Goal: Information Seeking & Learning: Find specific fact

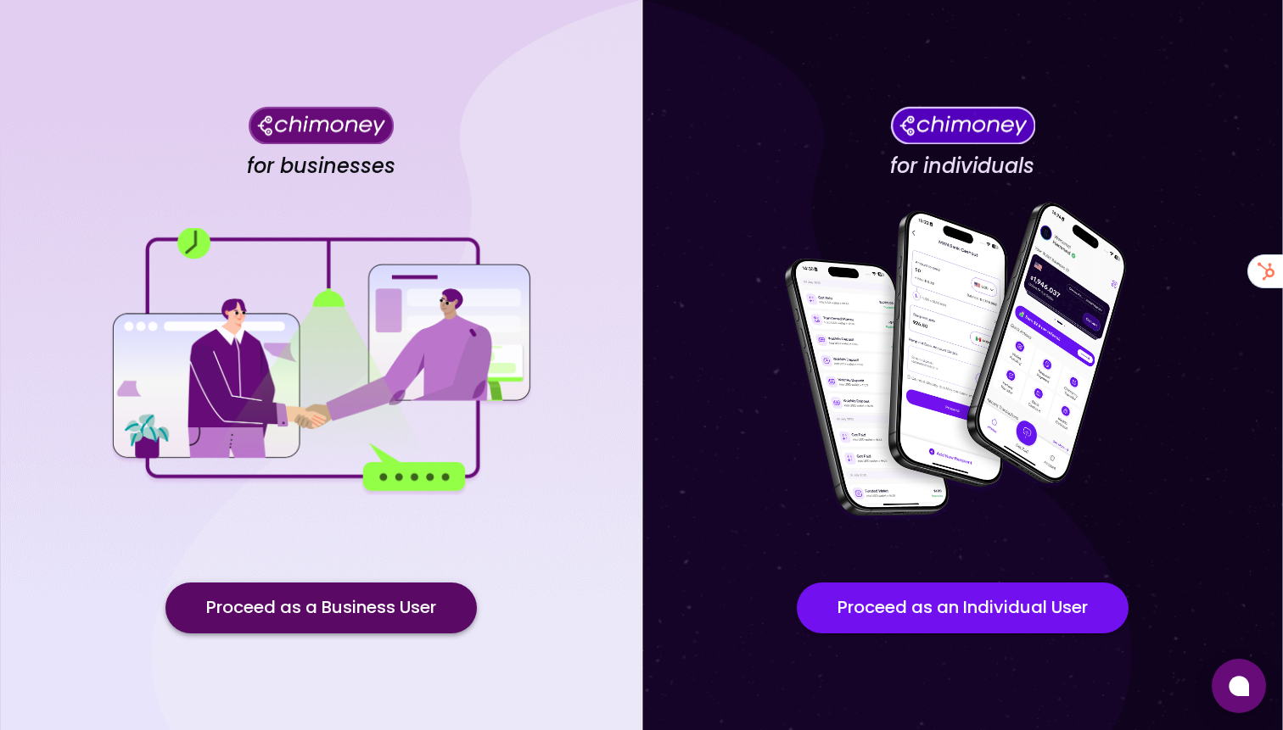
click at [237, 596] on button "Proceed as a Business User" at bounding box center [320, 608] width 311 height 51
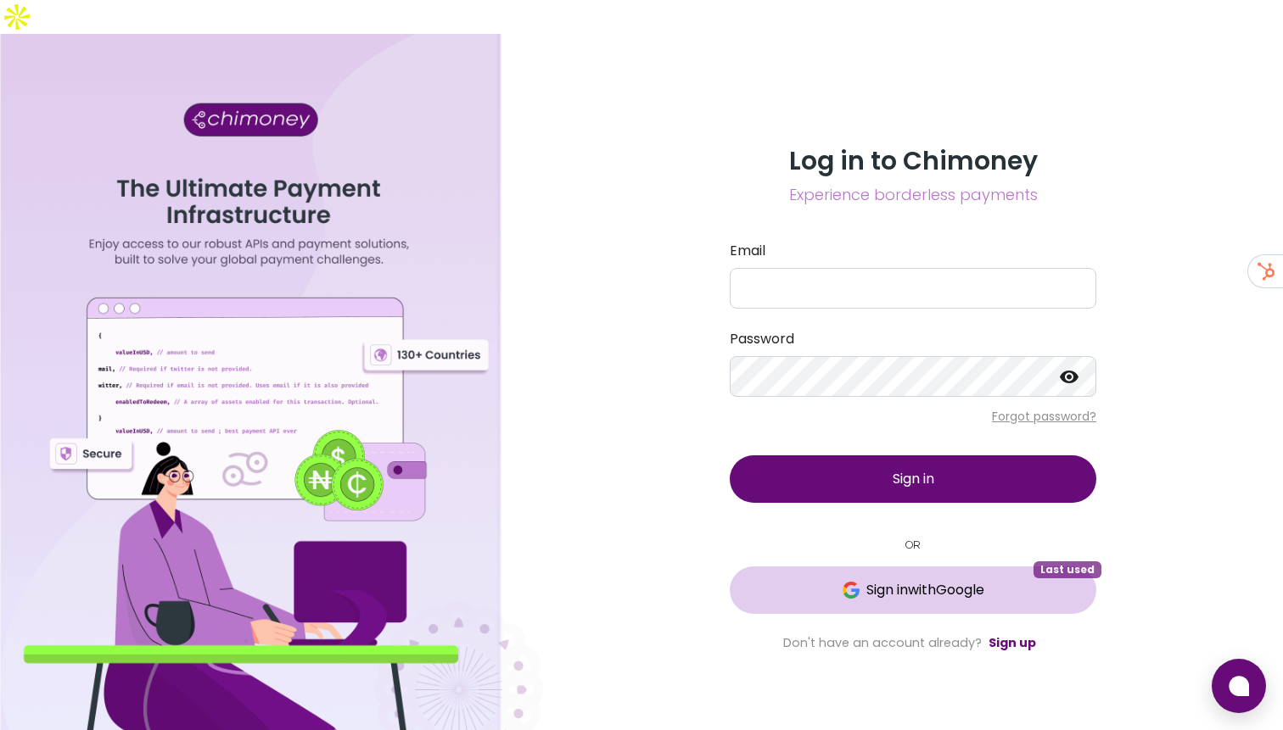
click at [813, 567] on button "Sign in with Google Last used" at bounding box center [913, 591] width 366 height 48
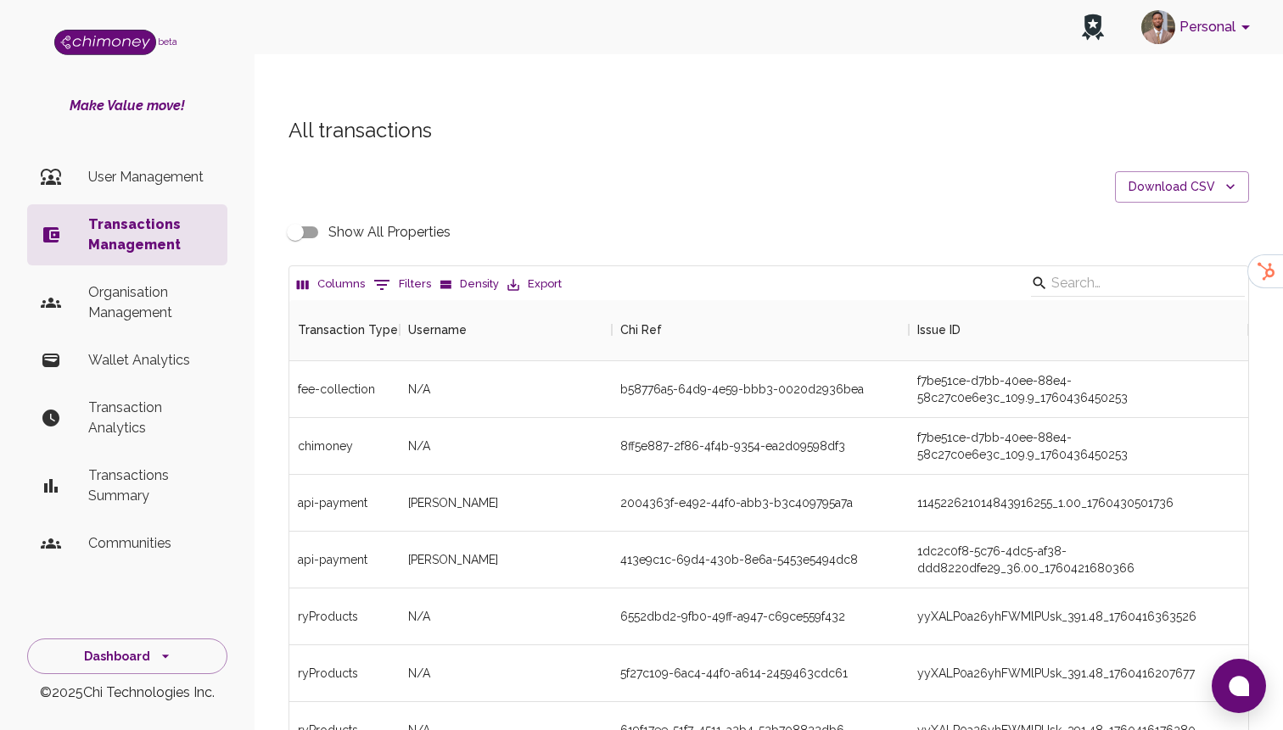
scroll to position [629, 959]
click at [393, 271] on button "0 Filters" at bounding box center [402, 284] width 66 height 27
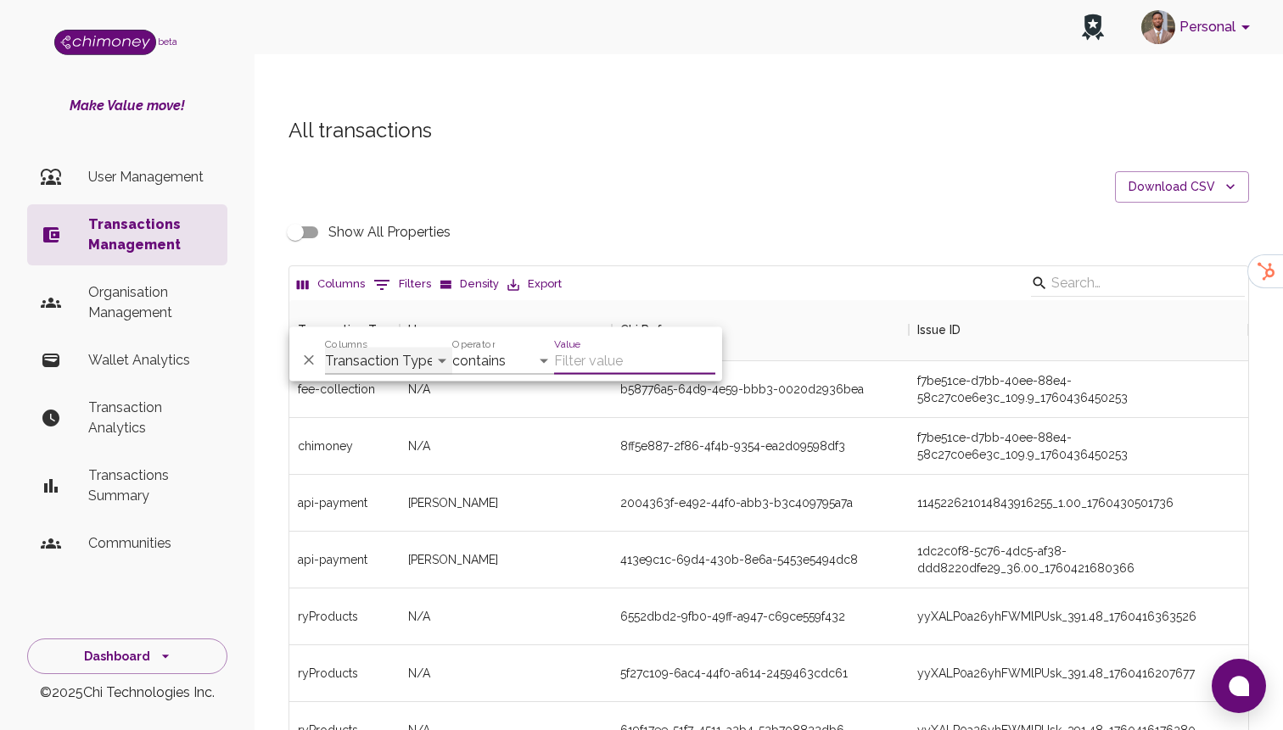
click at [405, 350] on select "Transaction Type Username Chi Ref Issue ID Value Amount Currency Fee ($) FX Rat…" at bounding box center [388, 361] width 127 height 27
select select "email"
click at [325, 348] on select "Transaction Type Username Chi Ref Issue ID Value Amount Currency Fee ($) FX Rat…" at bounding box center [388, 361] width 127 height 27
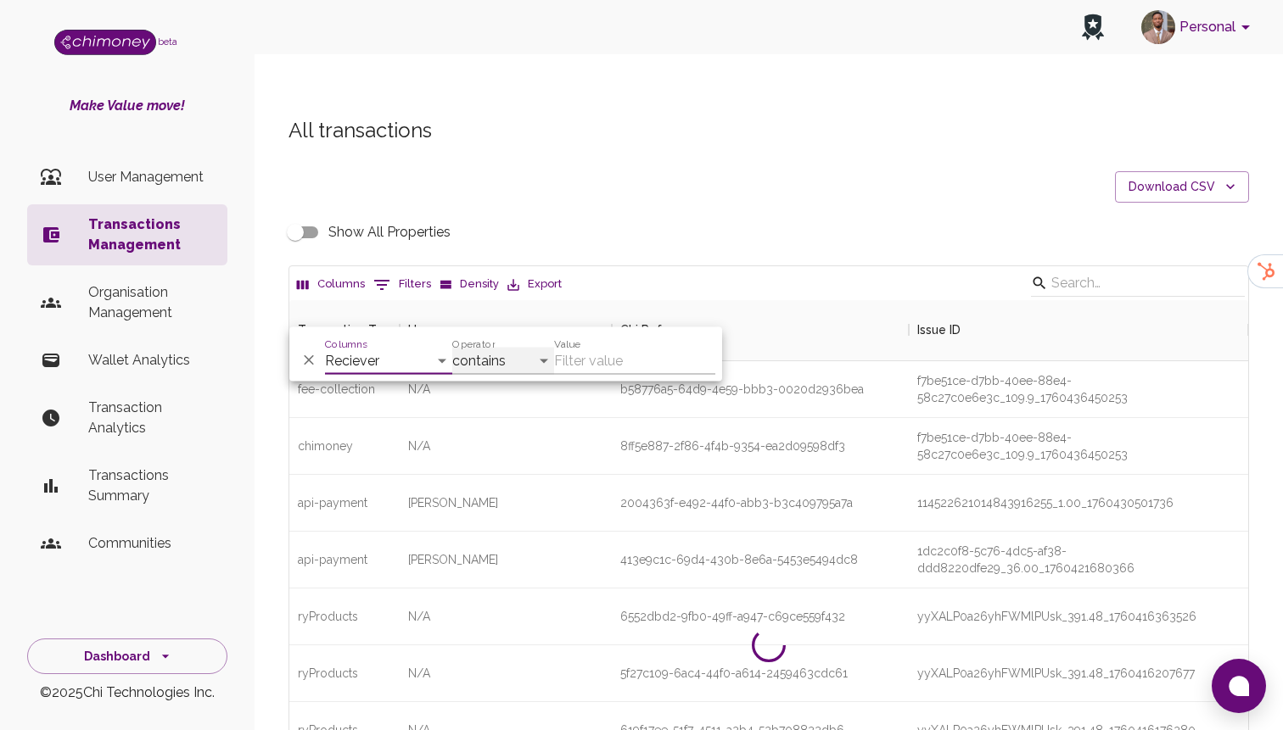
click at [508, 352] on select "contains equals starts with ends with is empty is not empty is any of" at bounding box center [503, 361] width 102 height 27
select select "equals"
click at [452, 348] on select "contains equals starts with ends with is empty is not empty is any of" at bounding box center [503, 361] width 102 height 27
click at [611, 353] on input "Value" at bounding box center [634, 361] width 161 height 27
paste input "[EMAIL_ADDRESS][DOMAIN_NAME]"
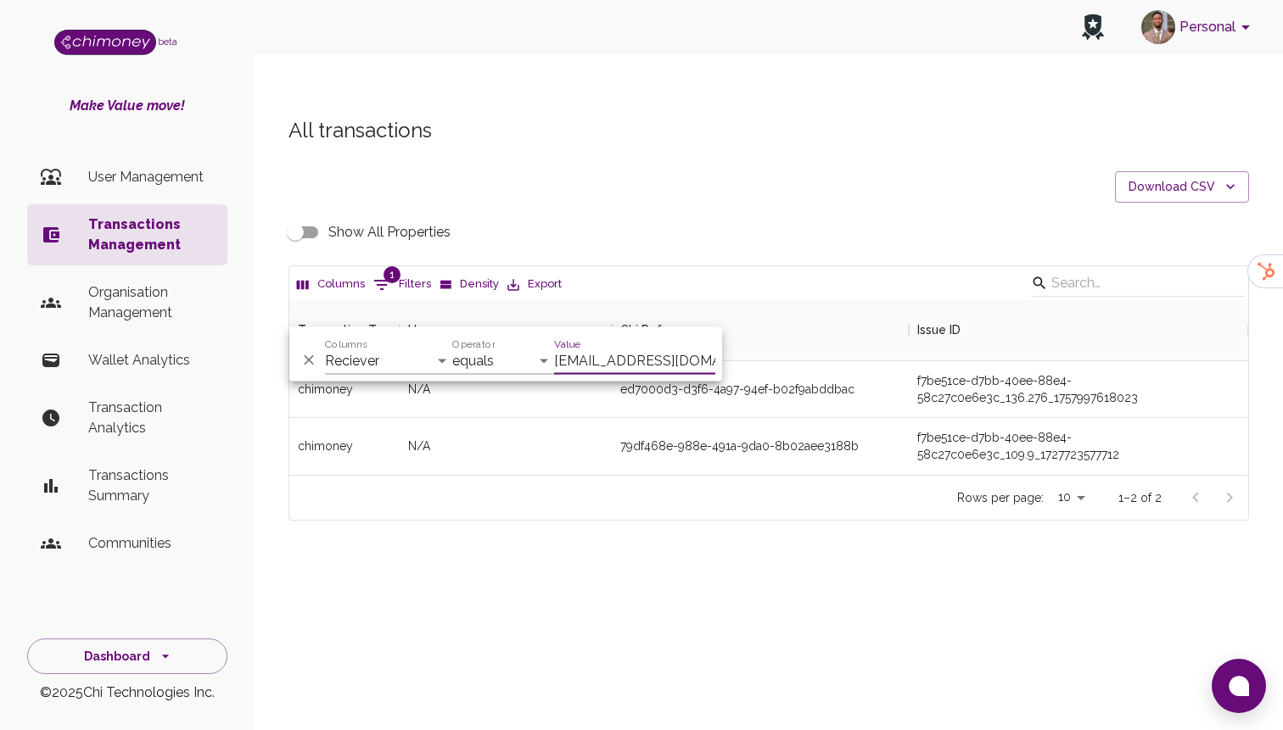
scroll to position [175, 959]
type input "[EMAIL_ADDRESS][DOMAIN_NAME]"
click at [726, 499] on div "All transactions Download CSV Show All Properties Columns 1 Filters Density Exp…" at bounding box center [768, 347] width 1028 height 543
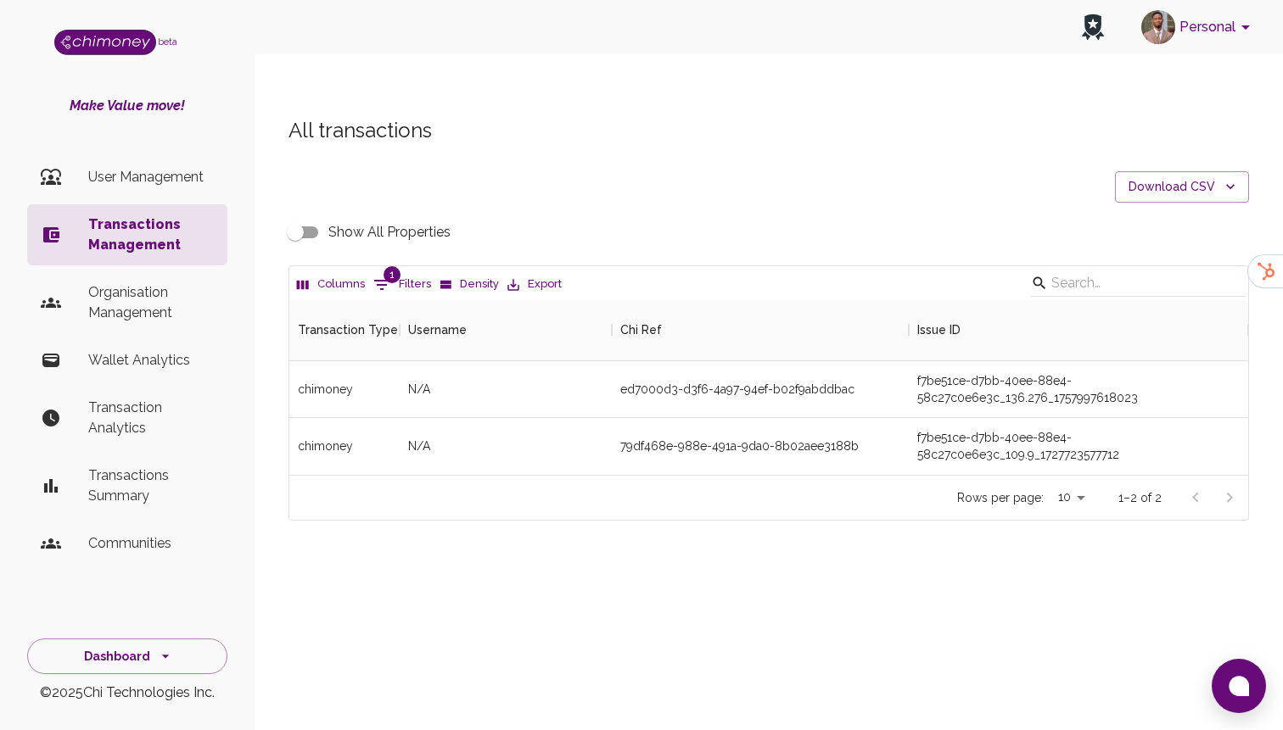
click at [287, 216] on input "Show All Properties" at bounding box center [295, 232] width 97 height 32
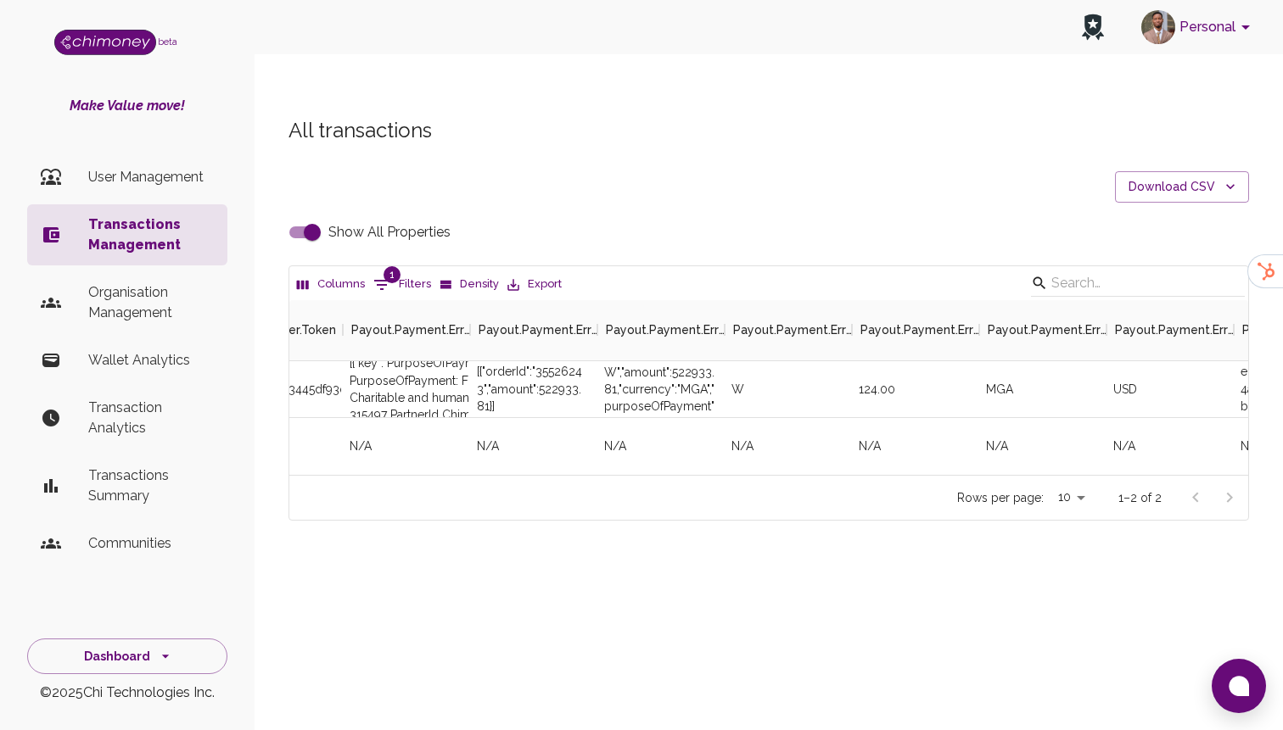
scroll to position [0, 3637]
click at [564, 363] on div "[{"orderId":"35526243","amount":522933.81}]" at bounding box center [533, 388] width 110 height 51
click at [554, 363] on div "[{"orderId":"35526243","amount":522933.81}]" at bounding box center [533, 388] width 110 height 51
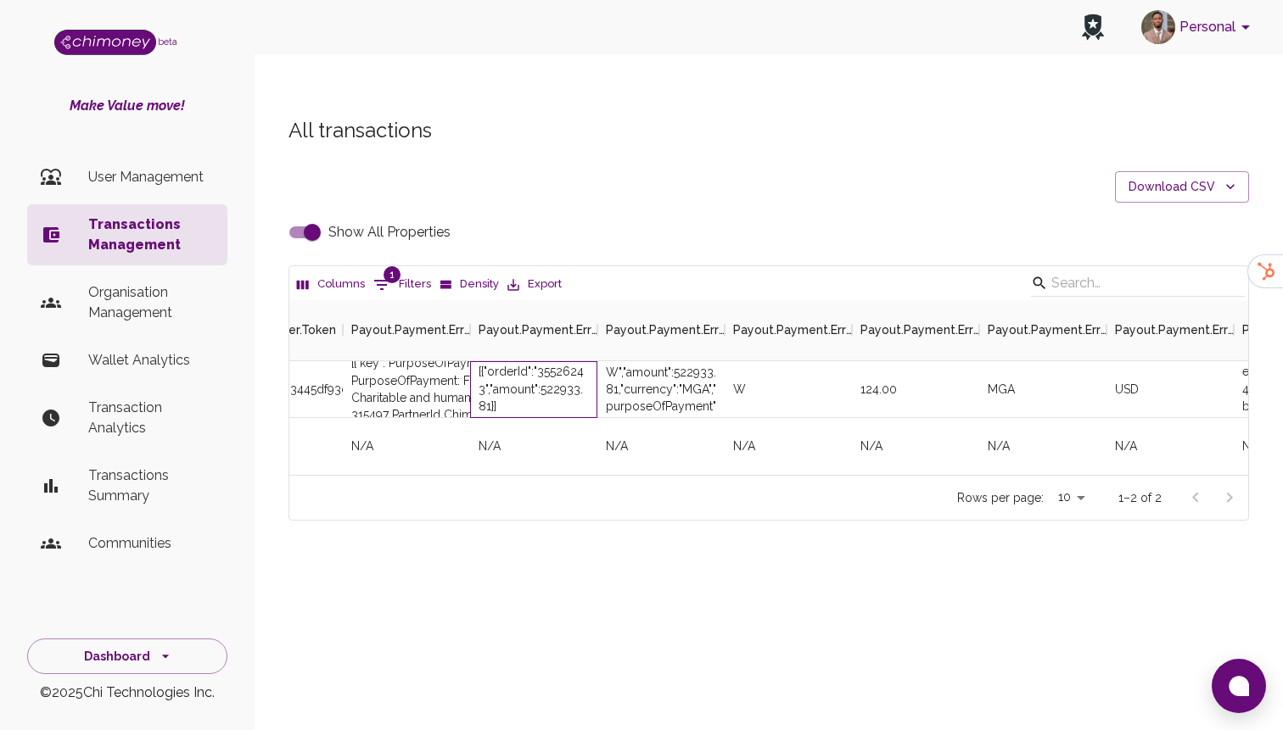
click at [554, 363] on div "[{"orderId":"35526243","amount":522933.81}]" at bounding box center [533, 388] width 110 height 51
click at [318, 216] on input "Show All Properties" at bounding box center [312, 232] width 97 height 32
checkbox input "false"
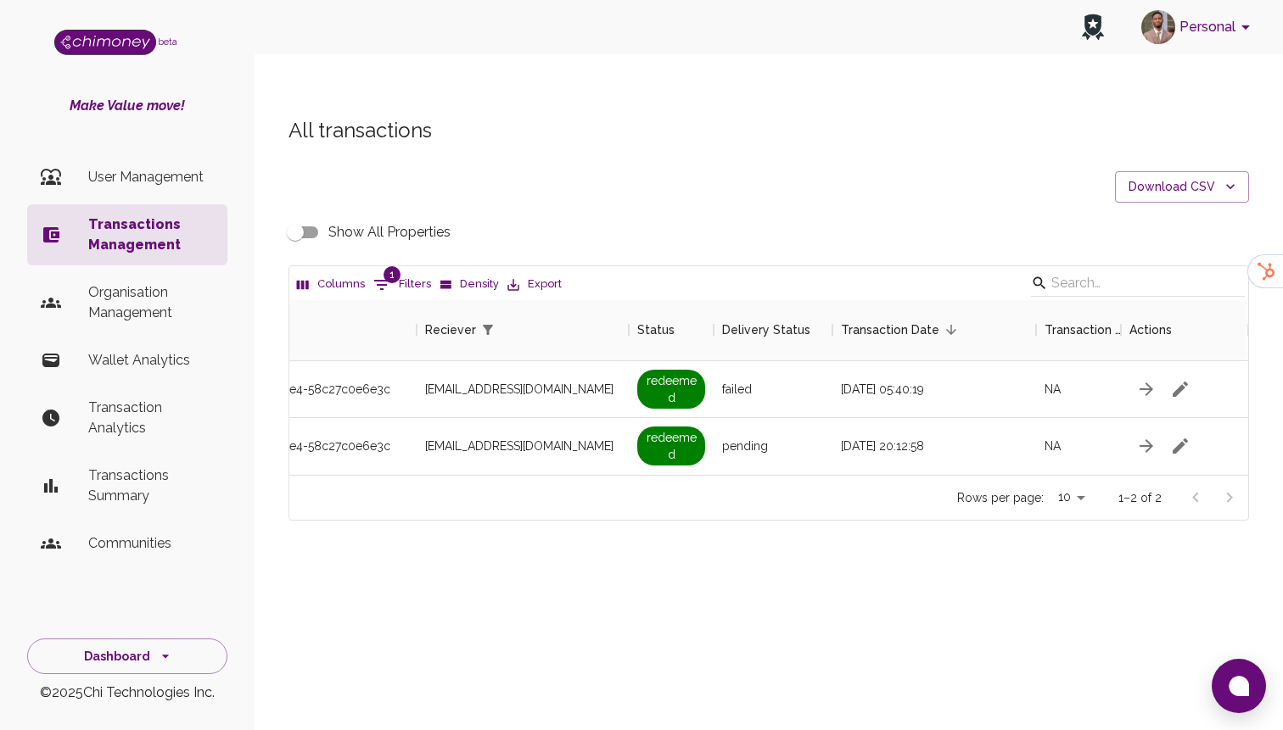
click at [394, 266] on span "1" at bounding box center [391, 274] width 17 height 17
select select "email"
select select "equals"
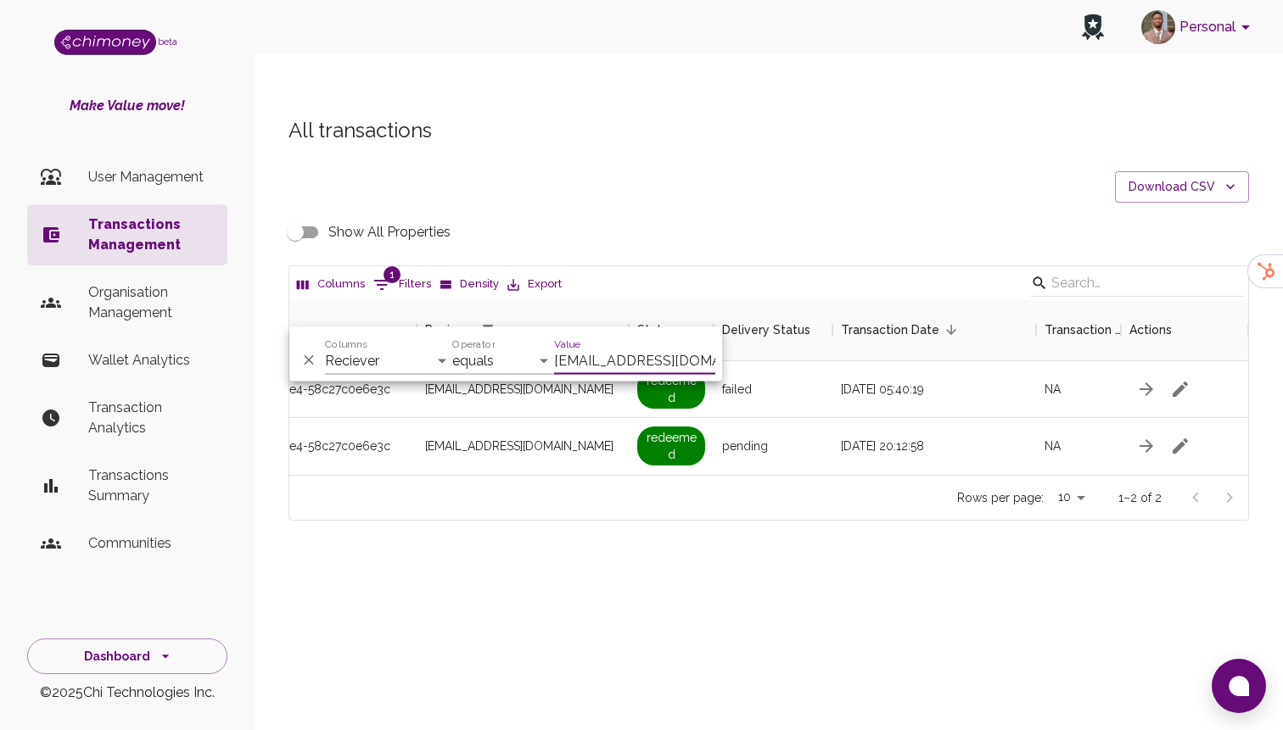
click at [590, 361] on input "[EMAIL_ADDRESS][DOMAIN_NAME]" at bounding box center [634, 361] width 161 height 27
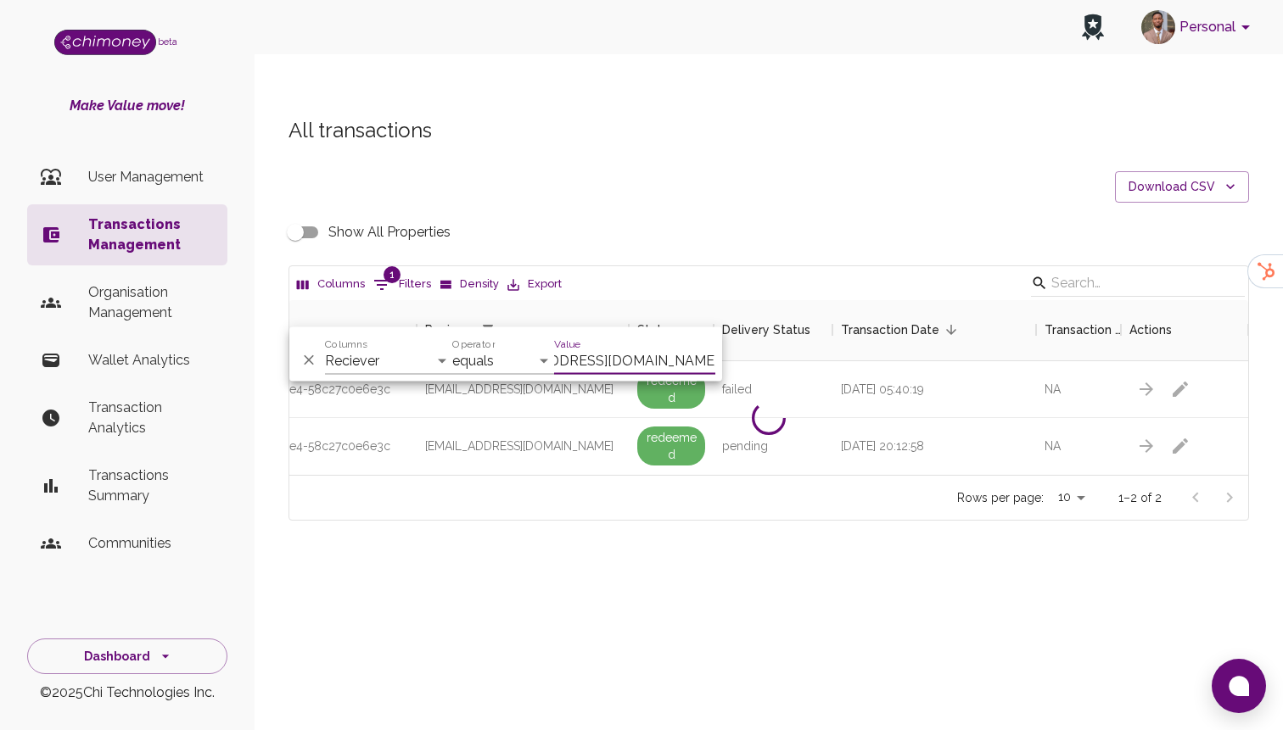
scroll to position [118, 959]
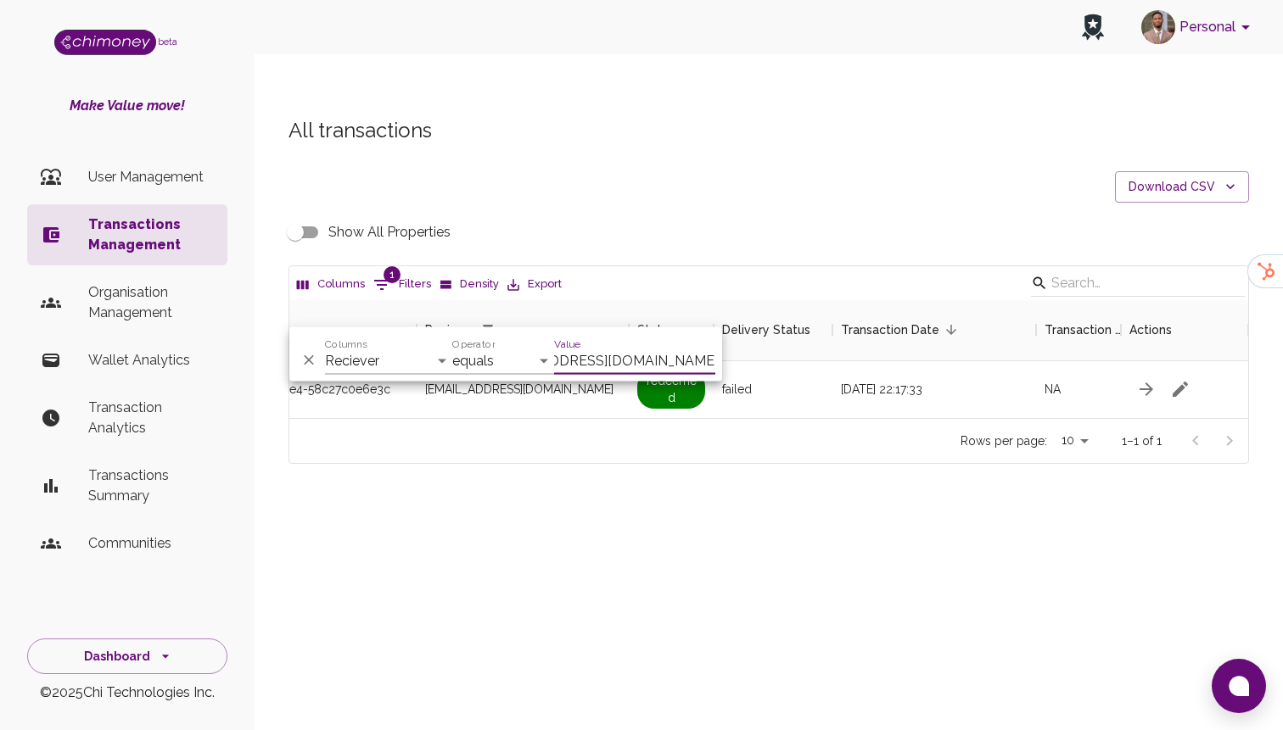
type input "[EMAIL_ADDRESS][DOMAIN_NAME]"
click at [689, 441] on div "All transactions Download CSV Show All Properties Columns 1 Filters Density Exp…" at bounding box center [768, 319] width 1028 height 486
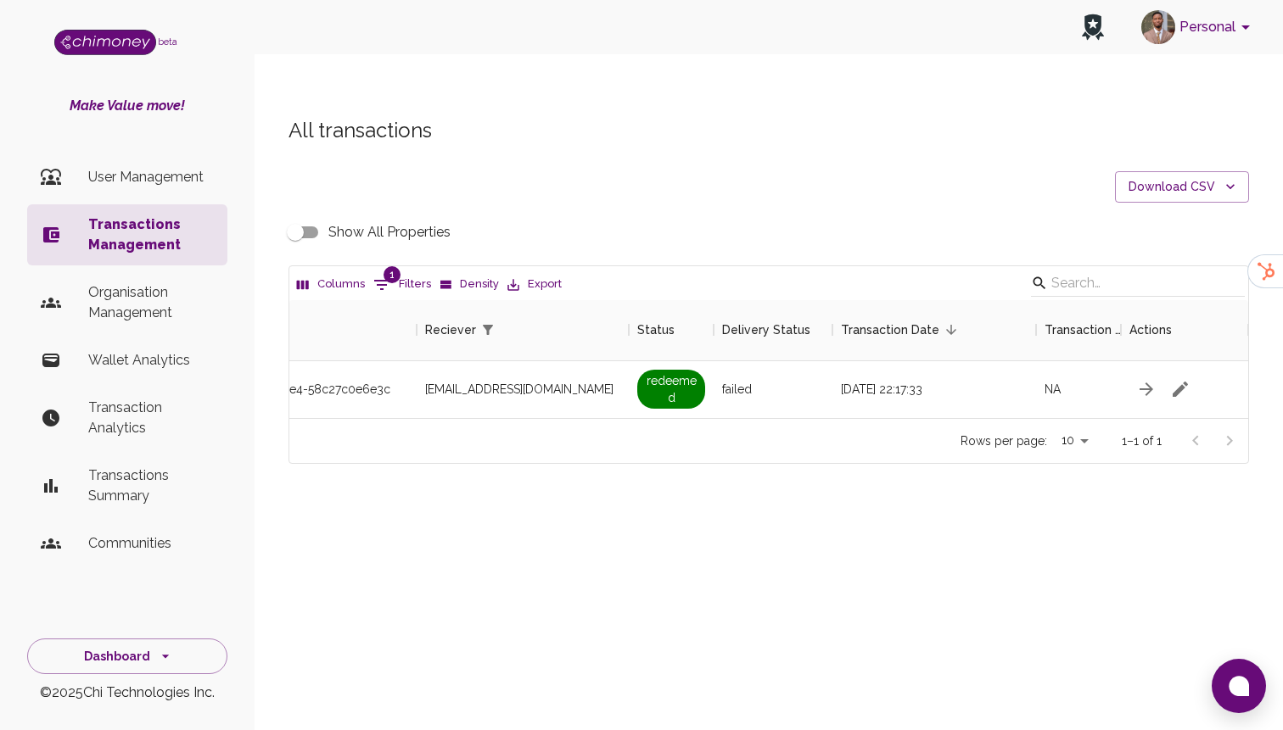
click at [306, 216] on input "Show All Properties" at bounding box center [295, 232] width 97 height 32
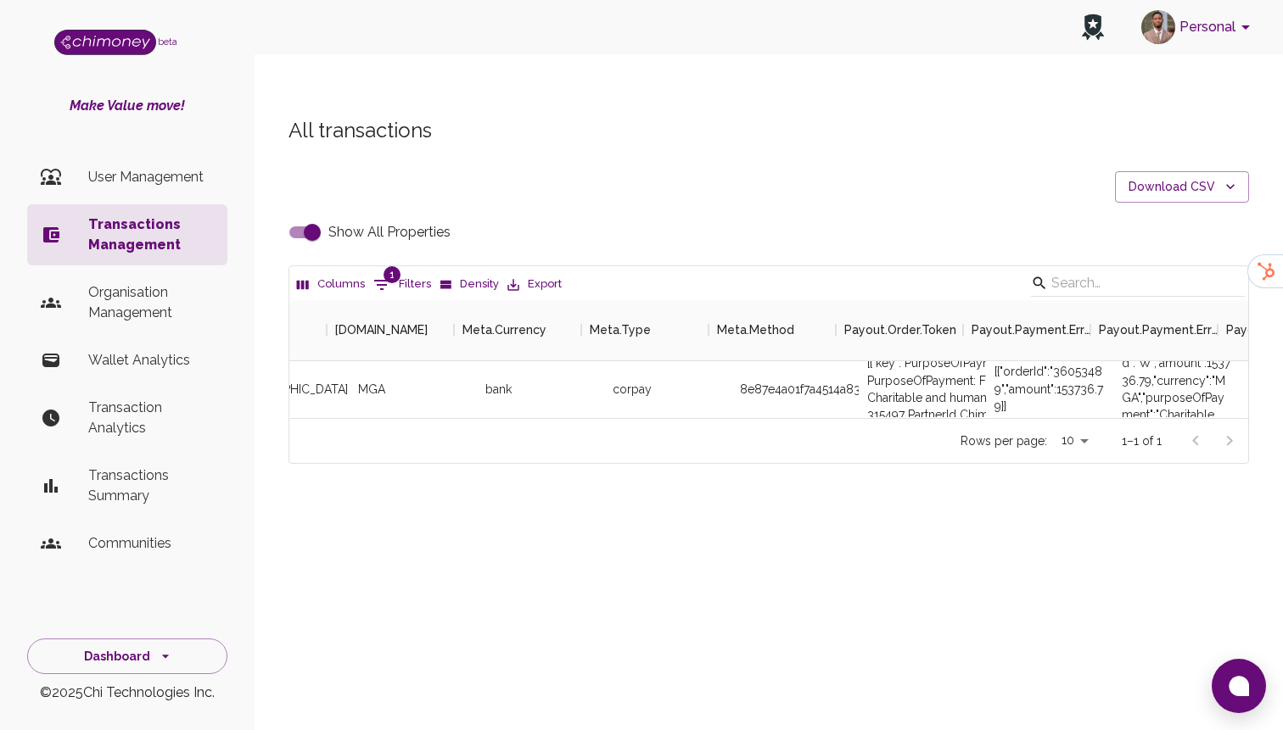
scroll to position [0, 3158]
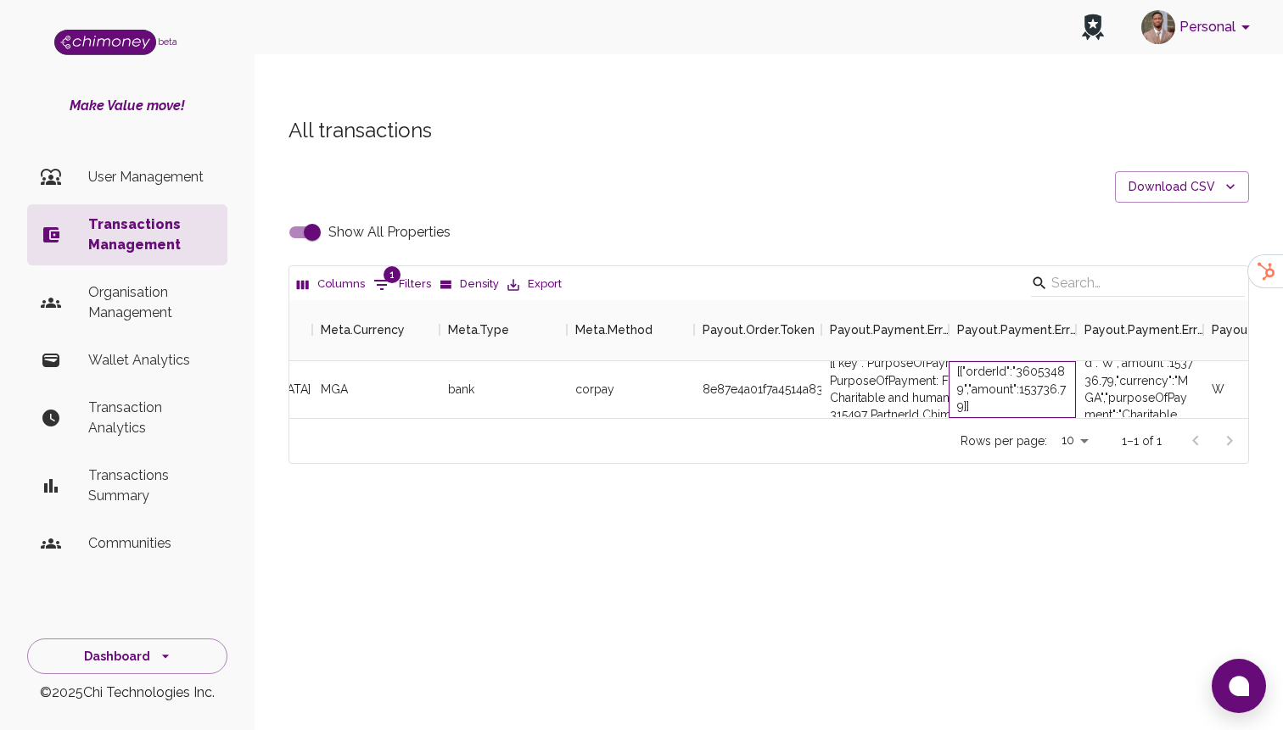
click at [1040, 363] on div "[{"orderId":"36053489","amount":153736.79}]" at bounding box center [1012, 388] width 110 height 51
copy div "36053489"
click at [317, 216] on input "Show All Properties" at bounding box center [312, 232] width 97 height 32
checkbox input "false"
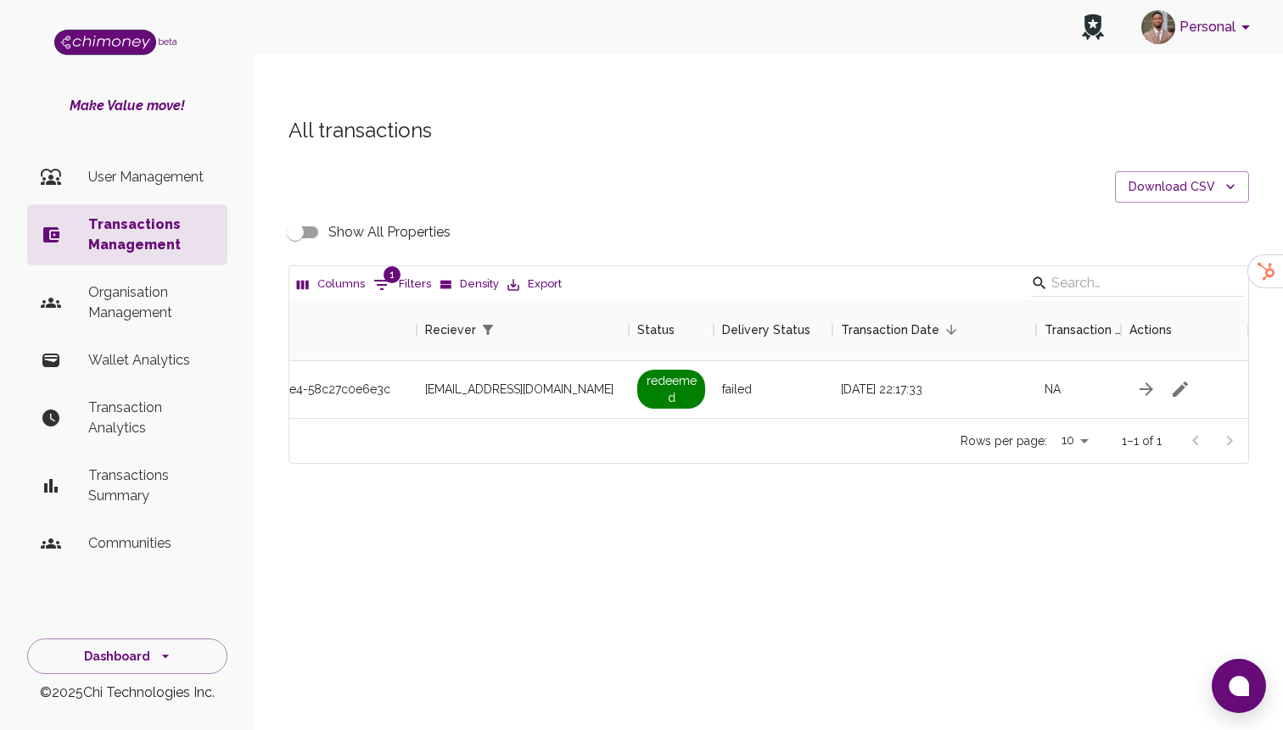
scroll to position [0, 1417]
click at [409, 271] on button "1 Filters" at bounding box center [402, 284] width 66 height 27
select select "email"
select select "equals"
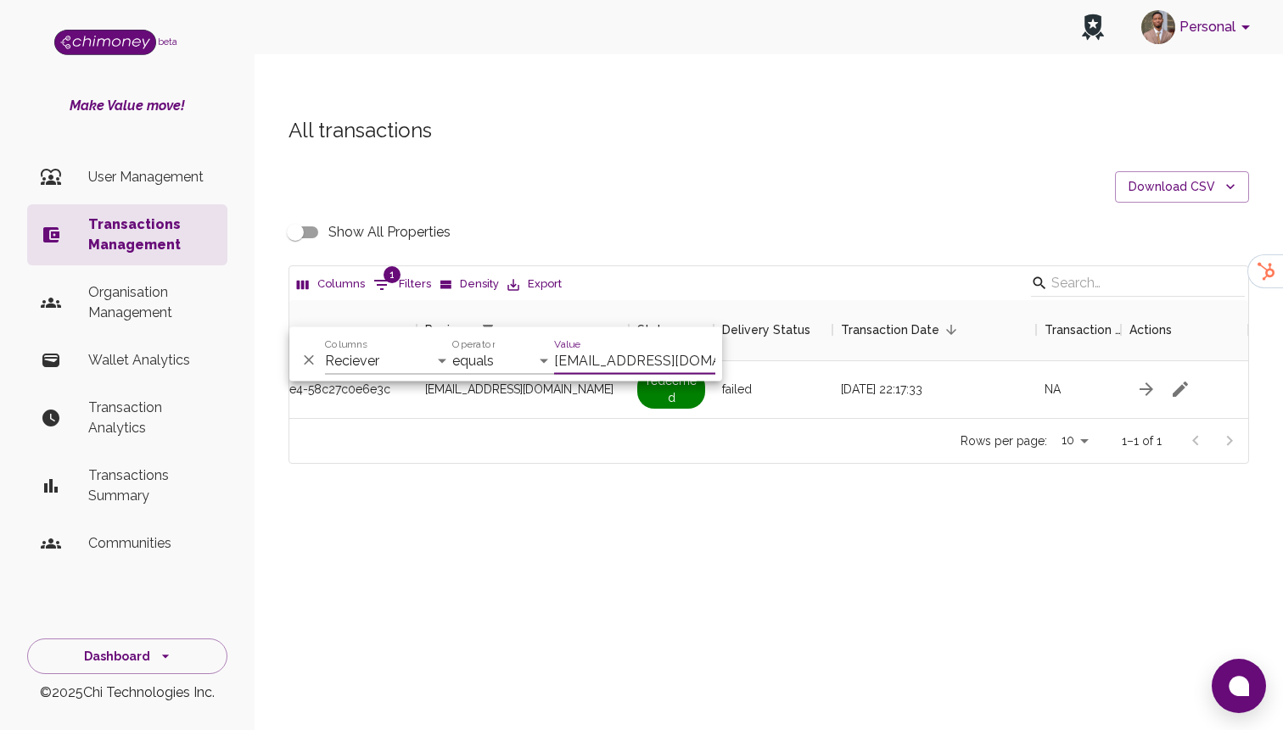
scroll to position [0, 67]
click at [395, 355] on select "Transaction Type Username Chi Ref Issue ID Value Amount Currency Fee ($) FX Rat…" at bounding box center [388, 361] width 127 height 27
select select "payout.order.orderNumber"
click at [325, 348] on select "Transaction Type Username Chi Ref Issue ID Value Amount Currency Fee ($) FX Rat…" at bounding box center [388, 361] width 127 height 27
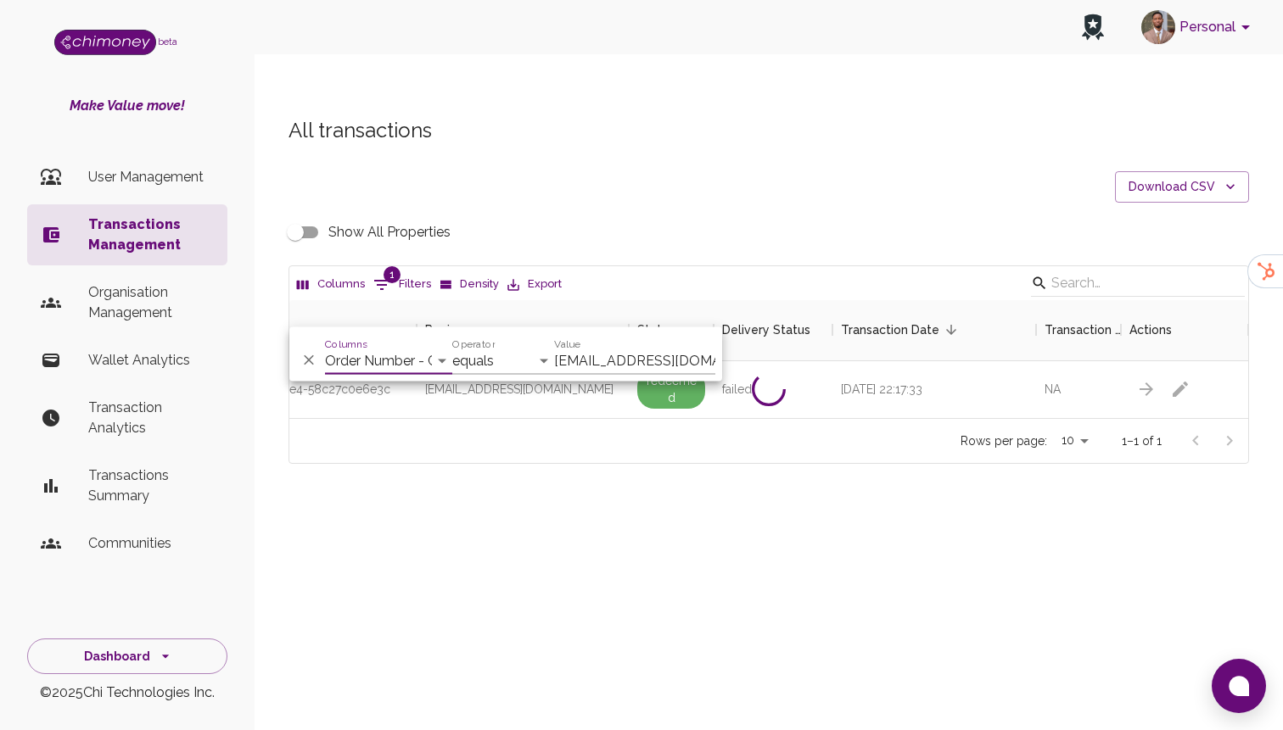
click at [634, 362] on input "[EMAIL_ADDRESS][DOMAIN_NAME]" at bounding box center [634, 361] width 161 height 27
paste input "35526243"
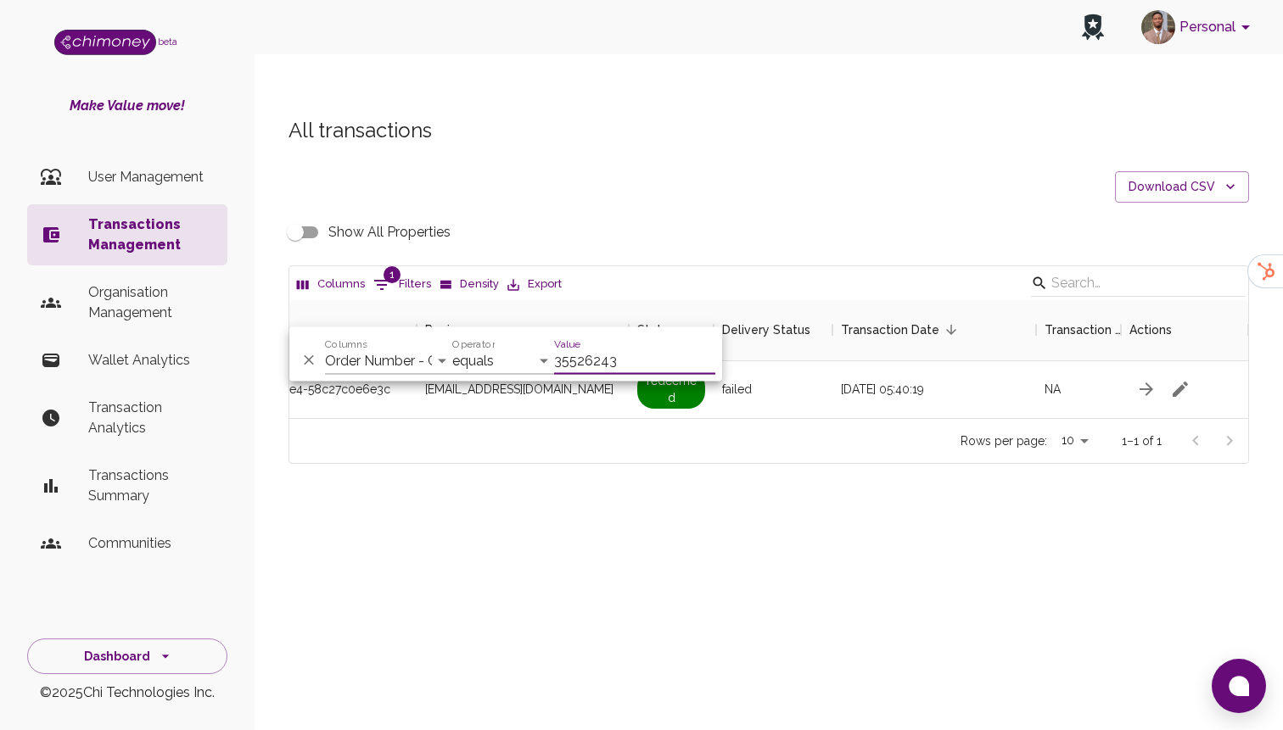
type input "35526243"
click at [816, 460] on div "All transactions Download CSV Show All Properties Columns 1 Filters Density Exp…" at bounding box center [768, 319] width 1028 height 486
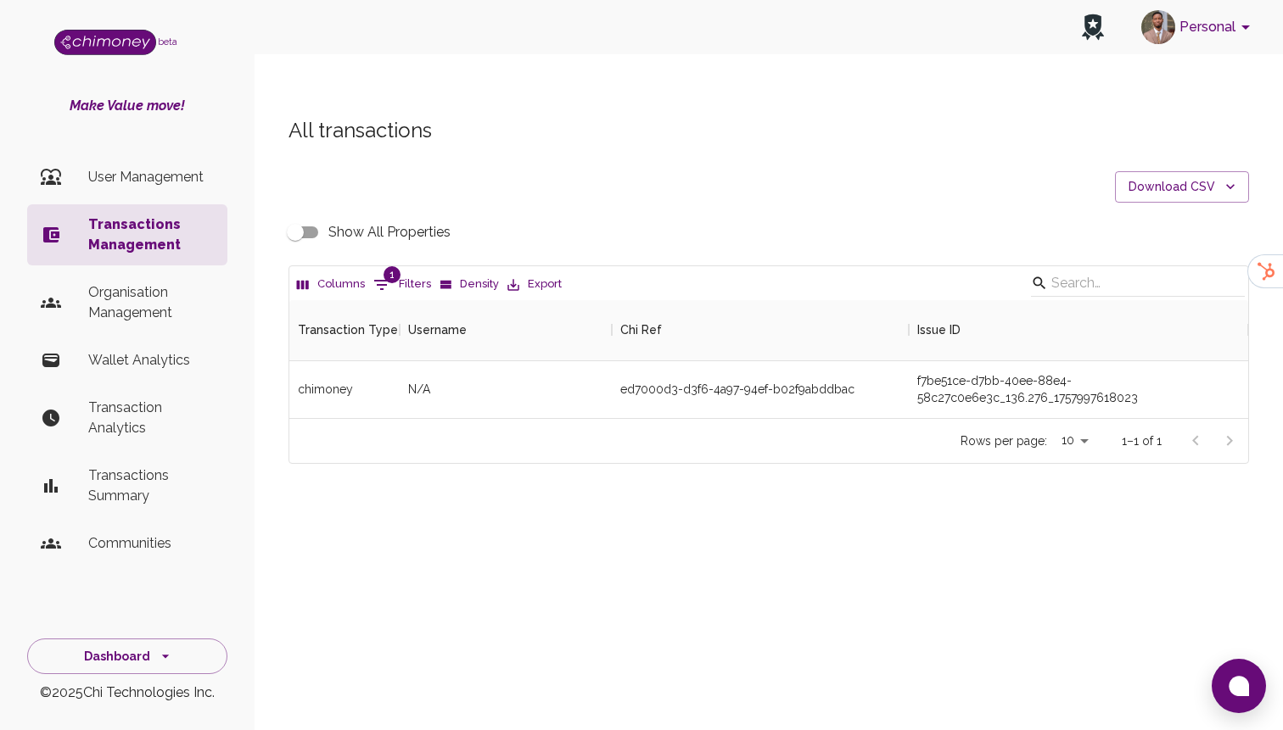
click at [306, 216] on input "Show All Properties" at bounding box center [295, 232] width 97 height 32
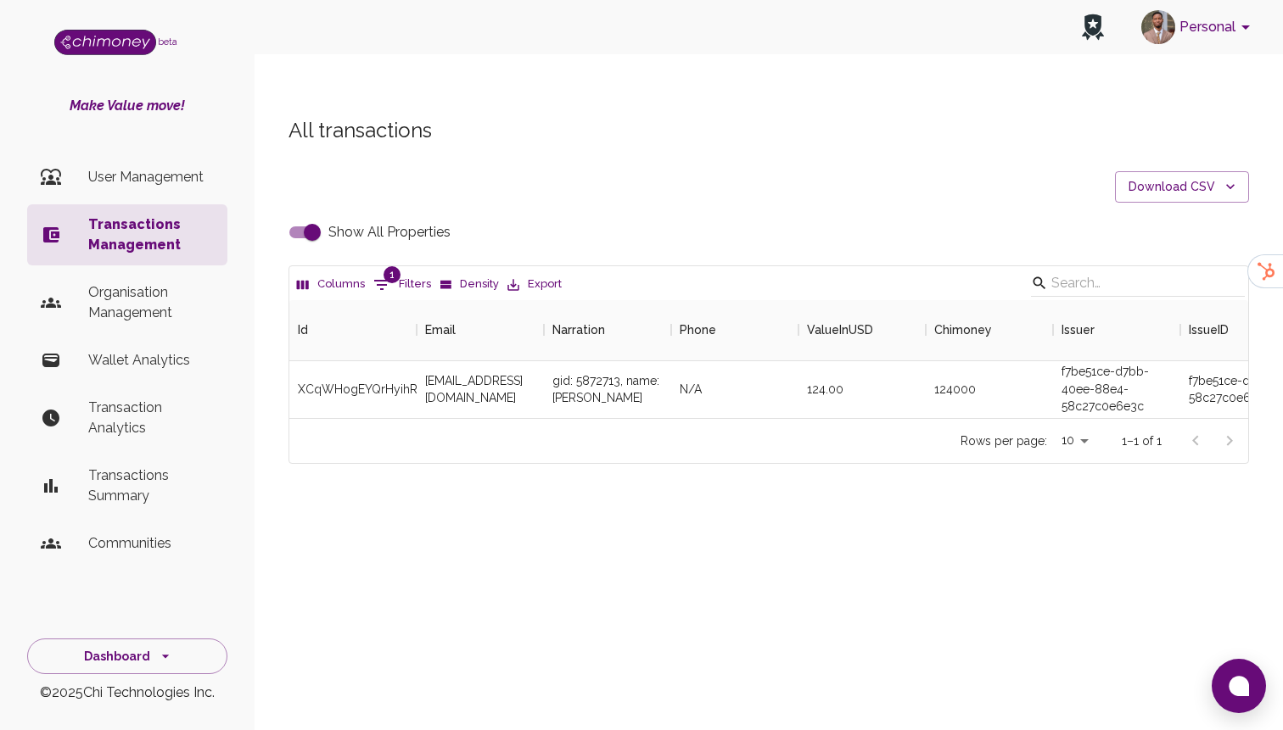
click at [319, 216] on input "Show All Properties" at bounding box center [312, 232] width 97 height 32
checkbox input "false"
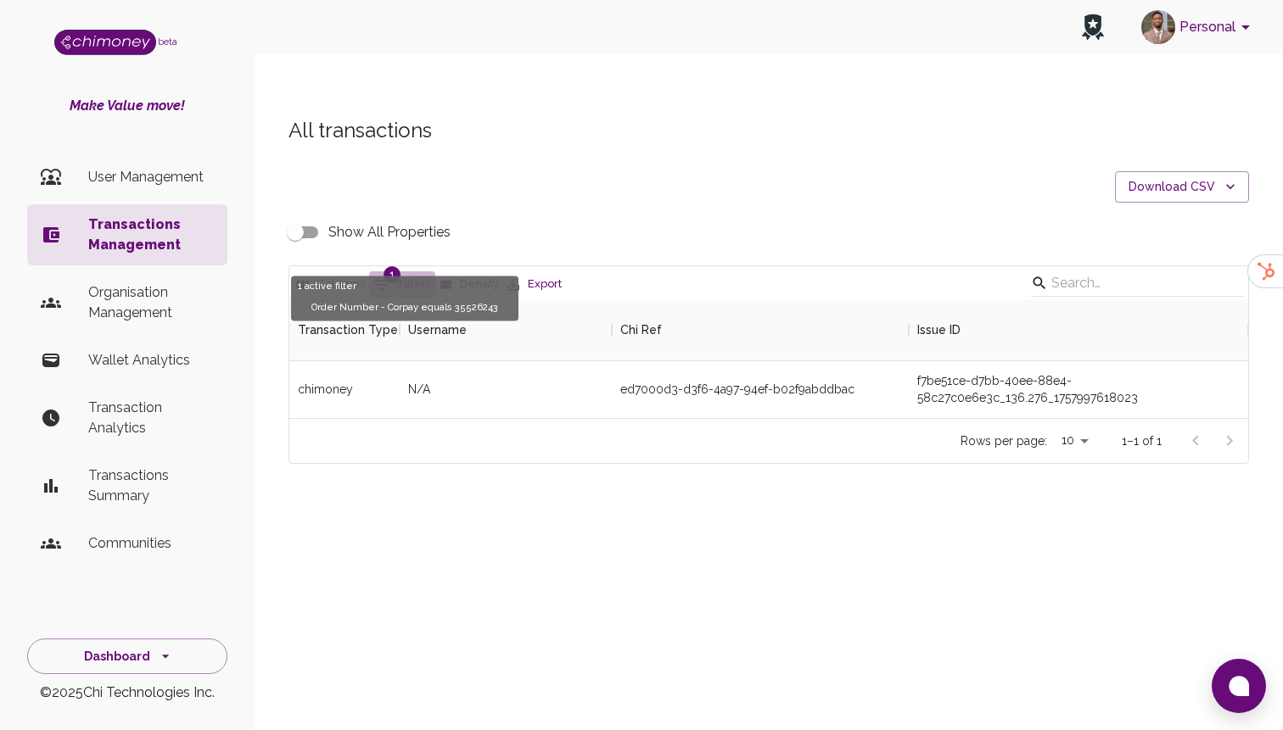
click at [401, 271] on button "1 Filters" at bounding box center [402, 284] width 66 height 27
select select "payout.order.orderNumber"
select select "equals"
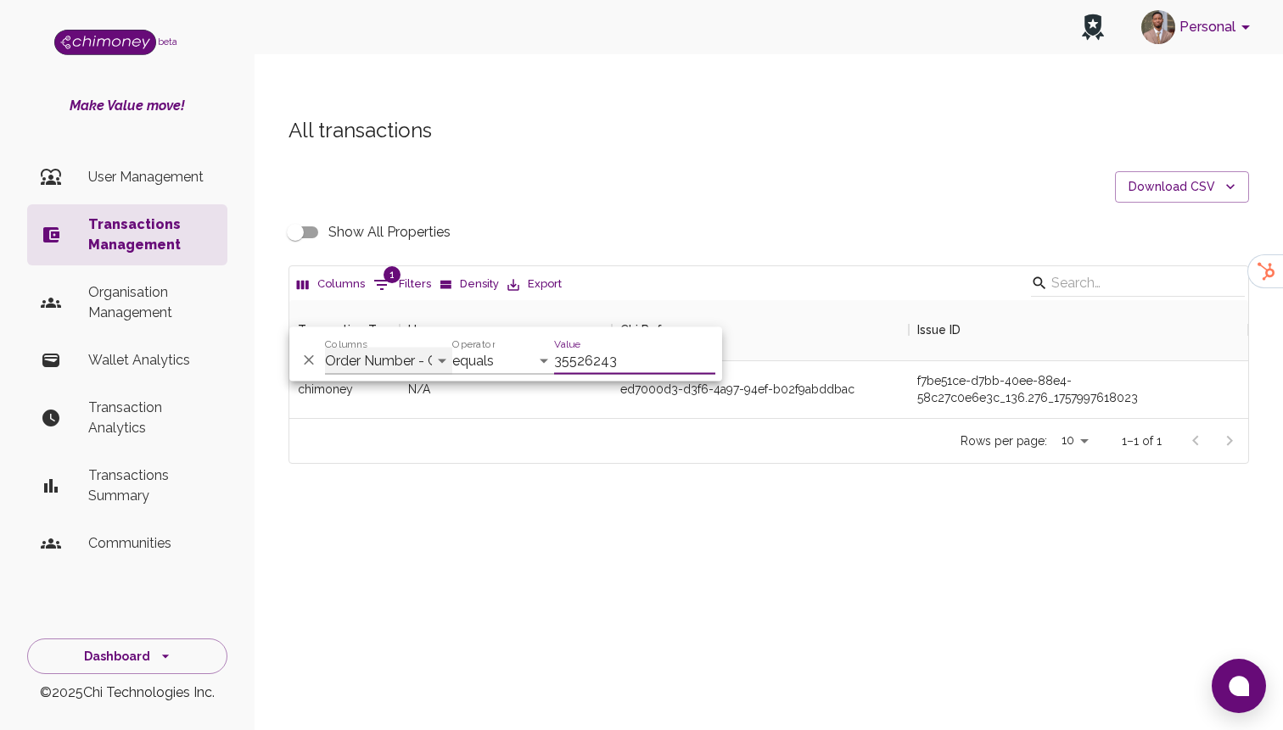
click at [420, 358] on select "Transaction Type Username Chi Ref Issue ID Value Amount Currency Fee ($) FX Rat…" at bounding box center [388, 361] width 127 height 27
select select "email"
click at [325, 348] on select "Transaction Type Username Chi Ref Issue ID Value Amount Currency Fee ($) FX Rat…" at bounding box center [388, 361] width 127 height 27
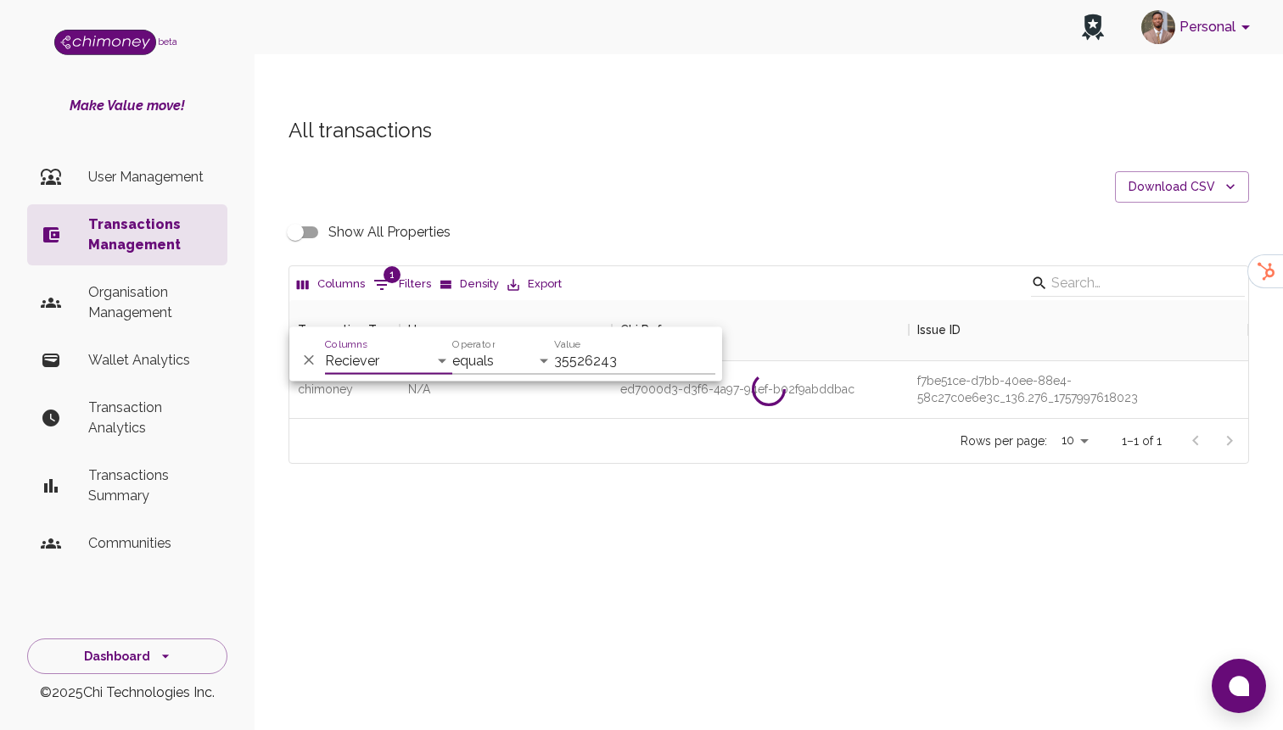
click at [626, 366] on input "35526243" at bounding box center [634, 361] width 161 height 27
paste input "[EMAIL_ADDRESS][DOMAIN_NAME]"
type input "[EMAIL_ADDRESS][DOMAIN_NAME]"
click at [642, 556] on div "Personal beta Make Value move! User Management Transactions Management Organisa…" at bounding box center [641, 399] width 1283 height 730
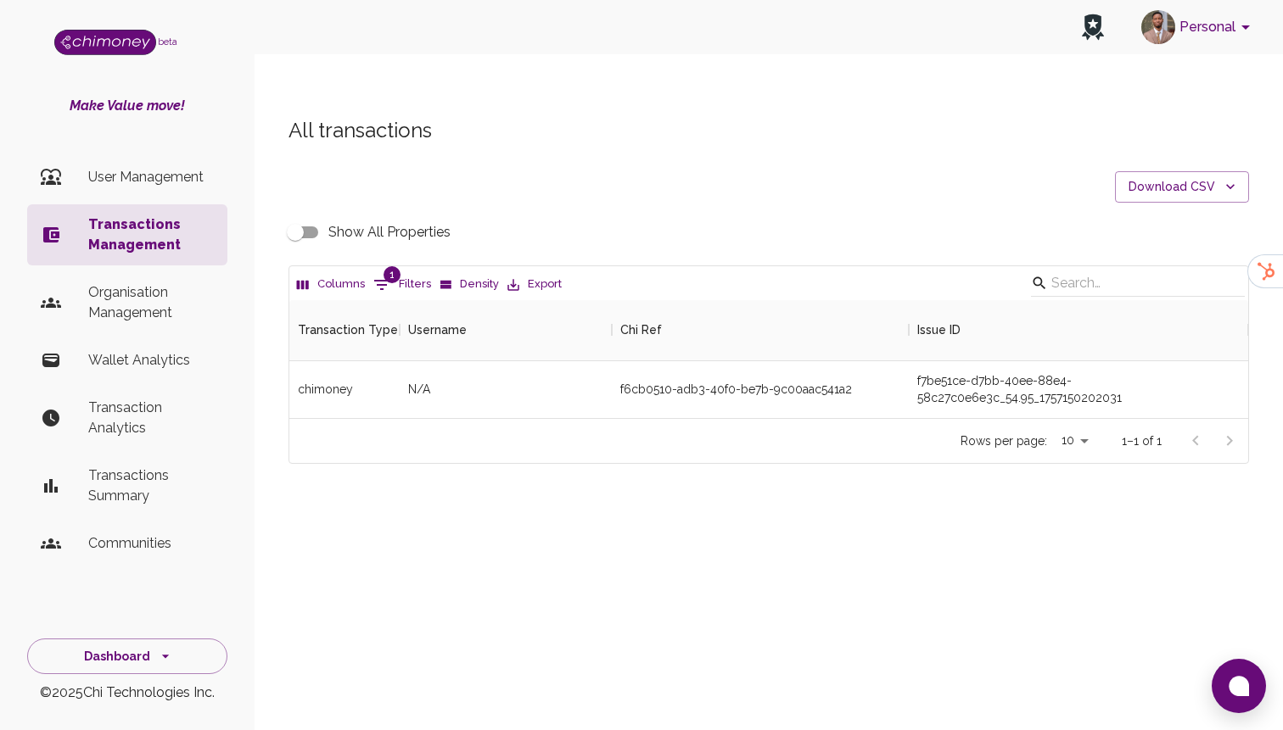
click at [301, 216] on input "Show All Properties" at bounding box center [295, 232] width 97 height 32
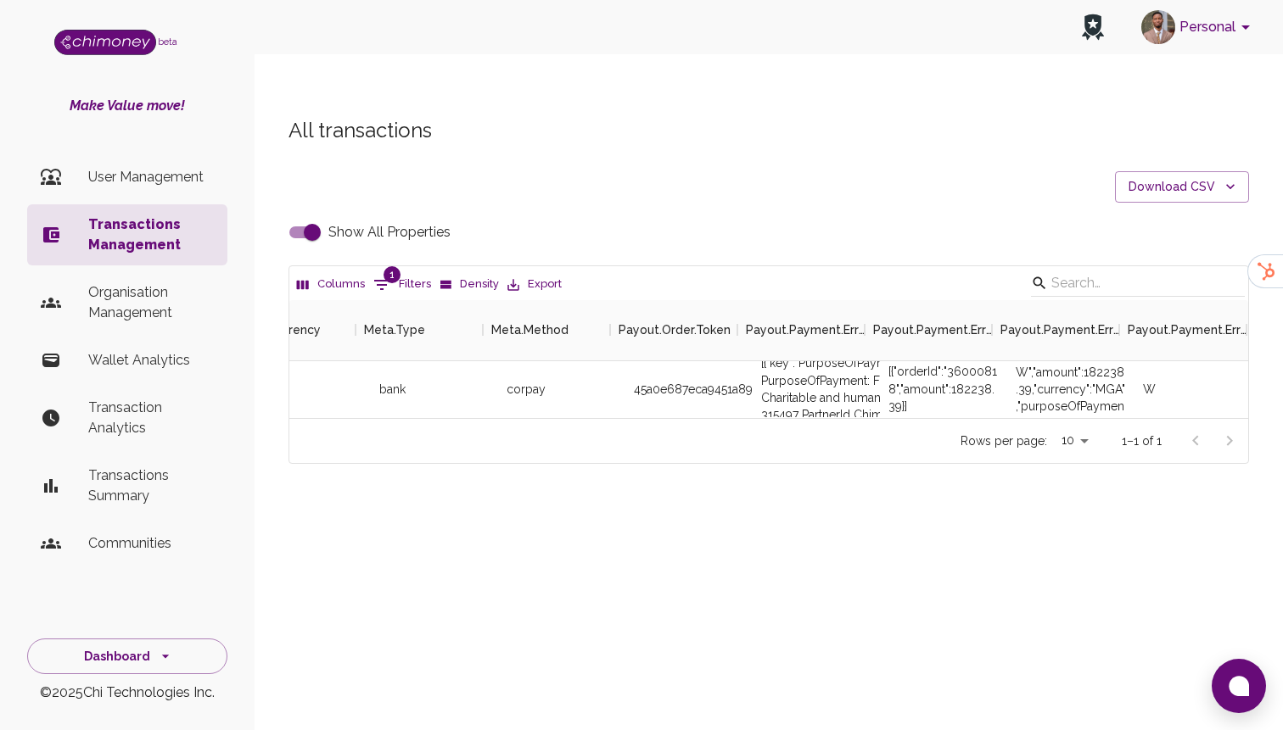
scroll to position [0, 4006]
click at [954, 363] on div "[{"orderId":"36000818","amount":182238.39}]" at bounding box center [928, 388] width 110 height 51
copy div "36000818"
click at [294, 216] on input "Show All Properties" at bounding box center [312, 232] width 97 height 32
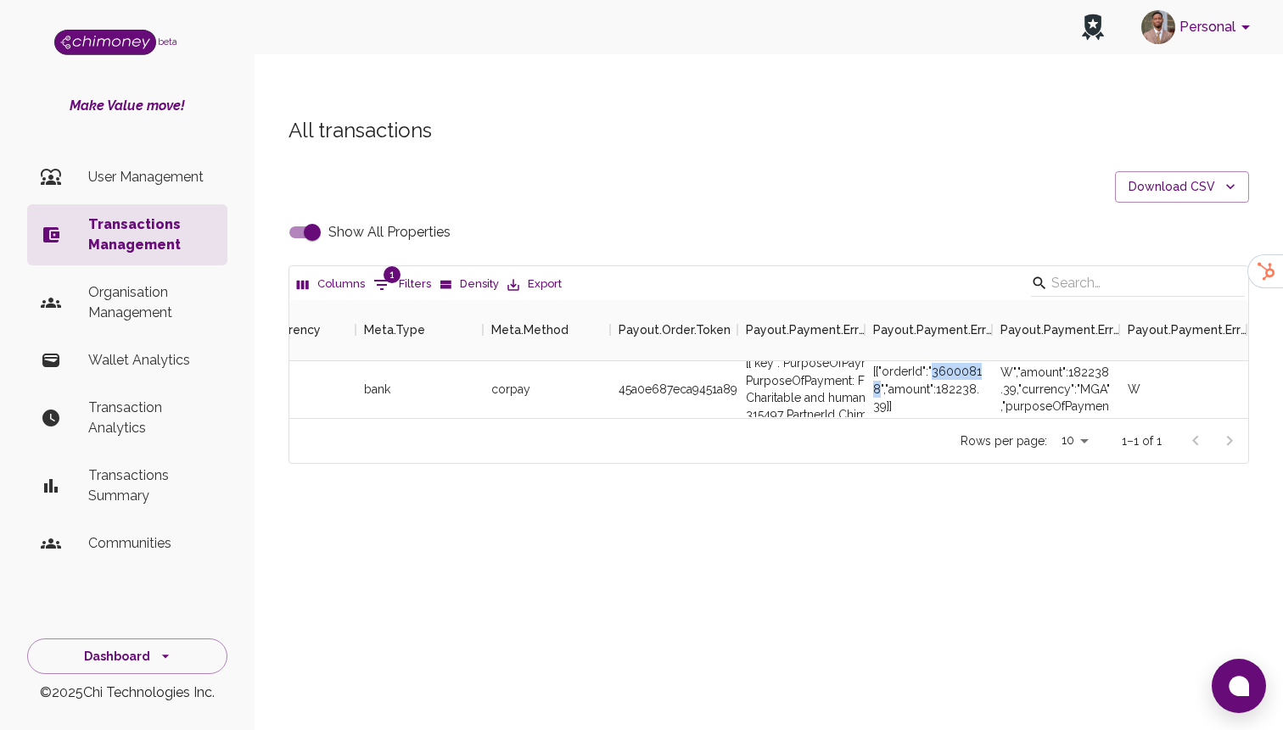
checkbox input "false"
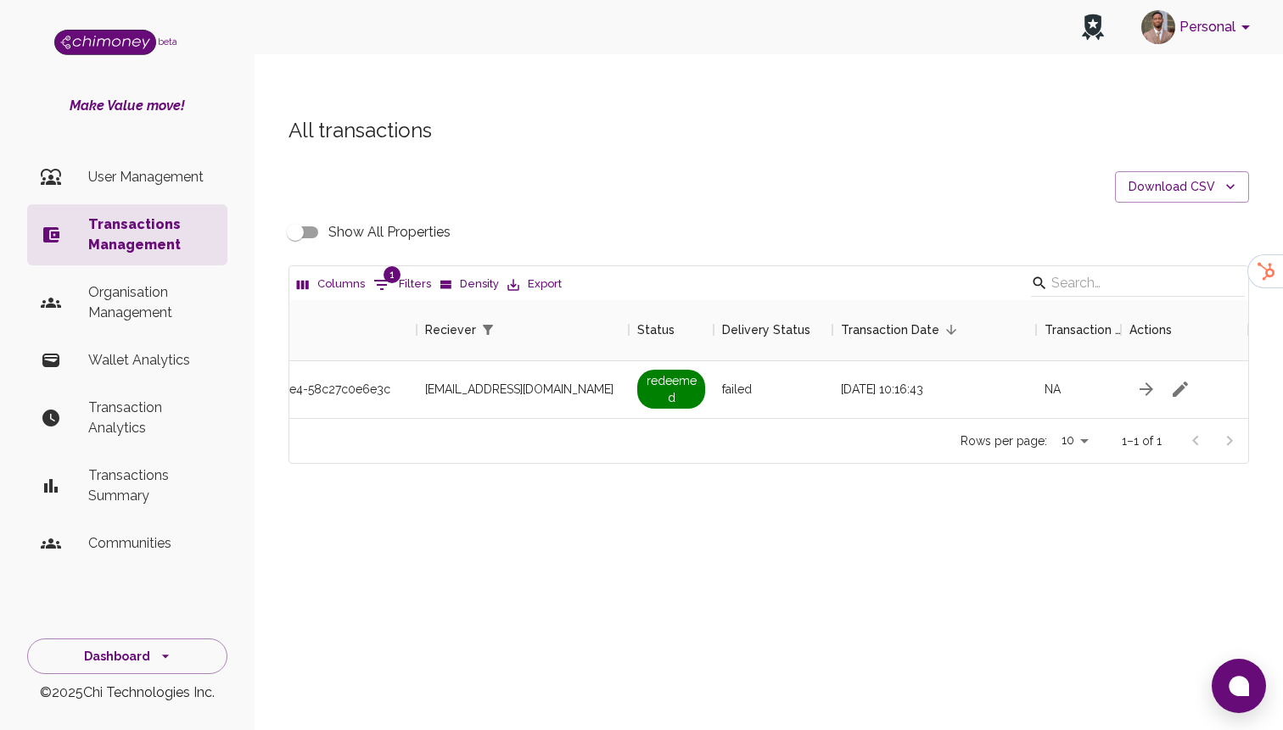
click at [372, 275] on icon "Show filters" at bounding box center [382, 285] width 20 height 20
select select "email"
select select "equals"
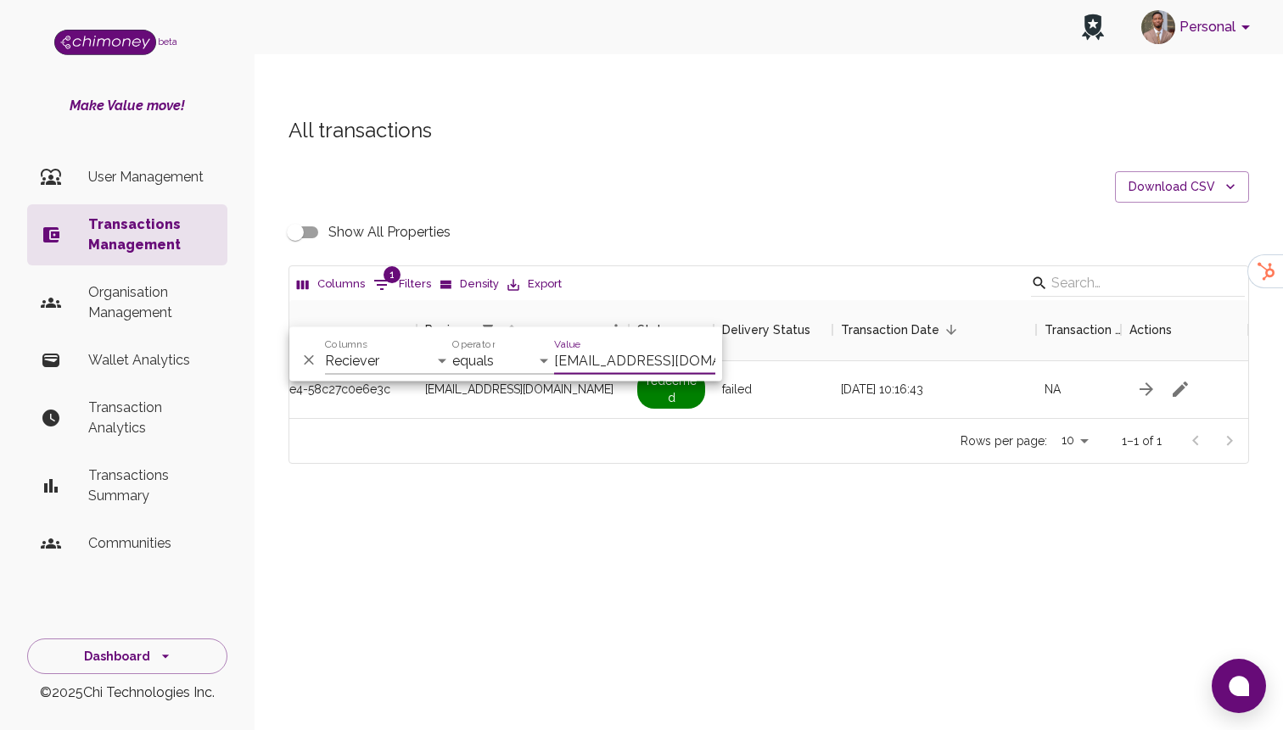
scroll to position [0, 3]
click at [420, 362] on select "Transaction Type Username Chi Ref Issue ID Value Amount Currency Fee ($) FX Rat…" at bounding box center [388, 361] width 127 height 27
select select "chiRef"
click at [325, 348] on select "Transaction Type Username Chi Ref Issue ID Value Amount Currency Fee ($) FX Rat…" at bounding box center [388, 361] width 127 height 27
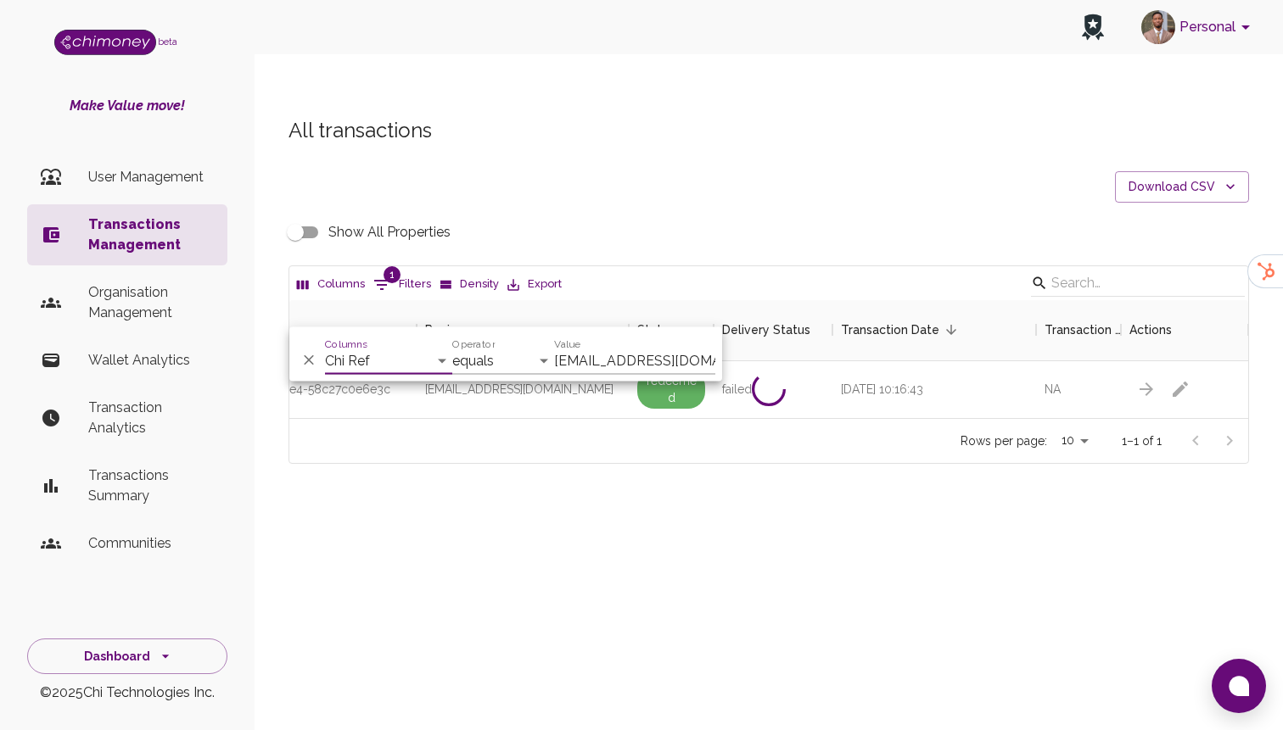
click at [627, 368] on input "[EMAIL_ADDRESS][DOMAIN_NAME]" at bounding box center [634, 361] width 161 height 27
paste input "8ff5e887-2f86-4f4b-9354-ea2d09598df3"
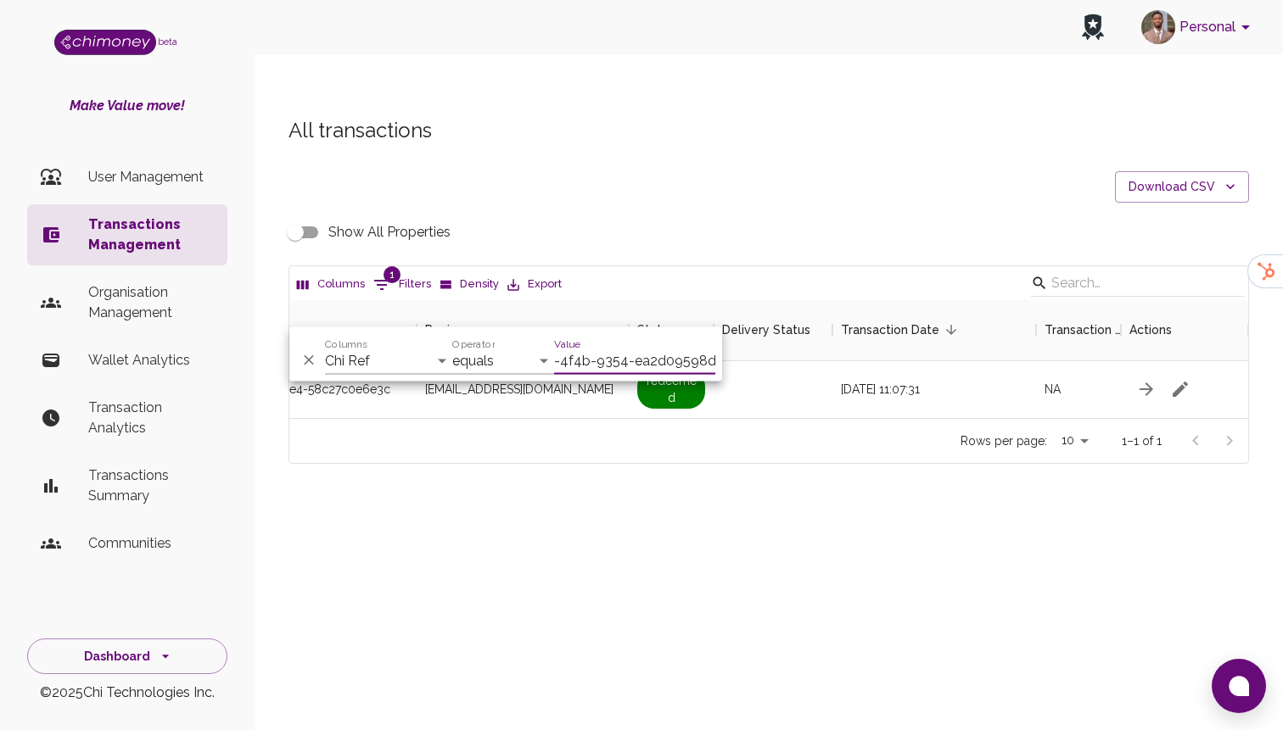
type input "8ff5e887-2f86-4f4b-9354-ea2d09598df3"
click at [730, 447] on div "All transactions Download CSV Show All Properties Columns 1 Filters Density Exp…" at bounding box center [768, 319] width 1028 height 486
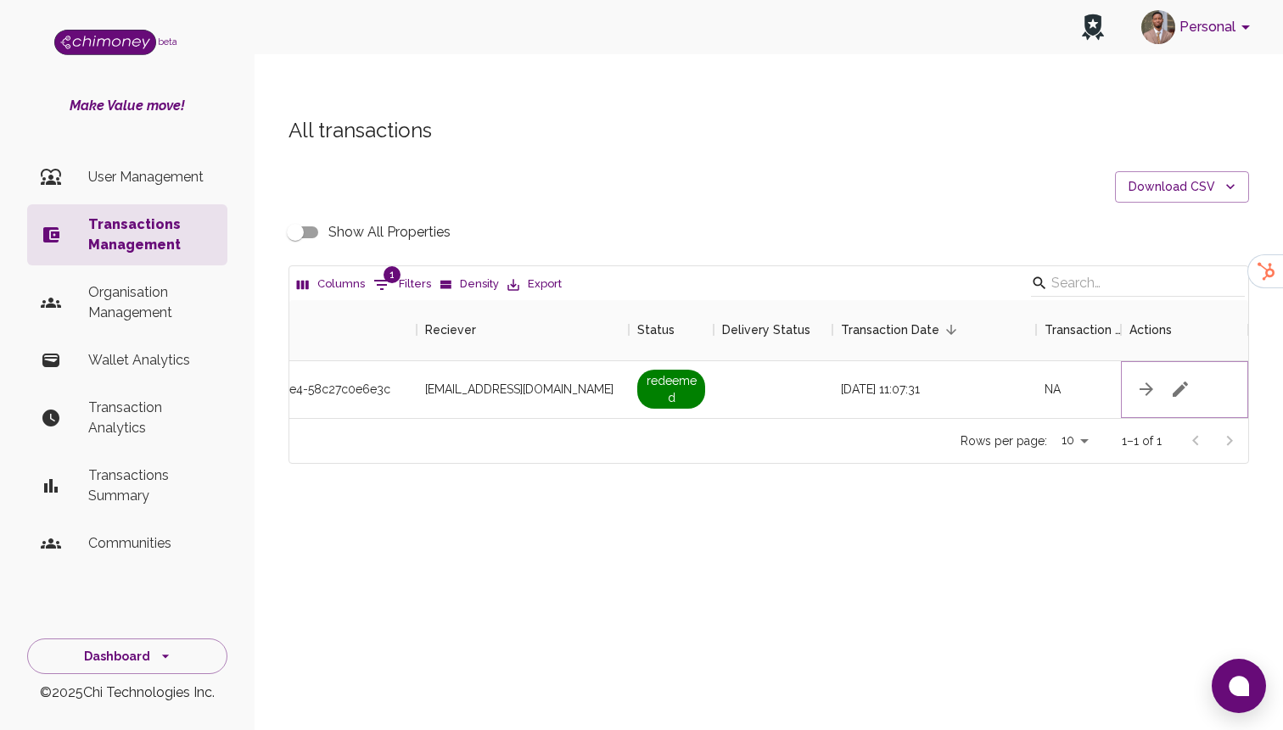
click at [1172, 379] on icon "button" at bounding box center [1180, 389] width 20 height 20
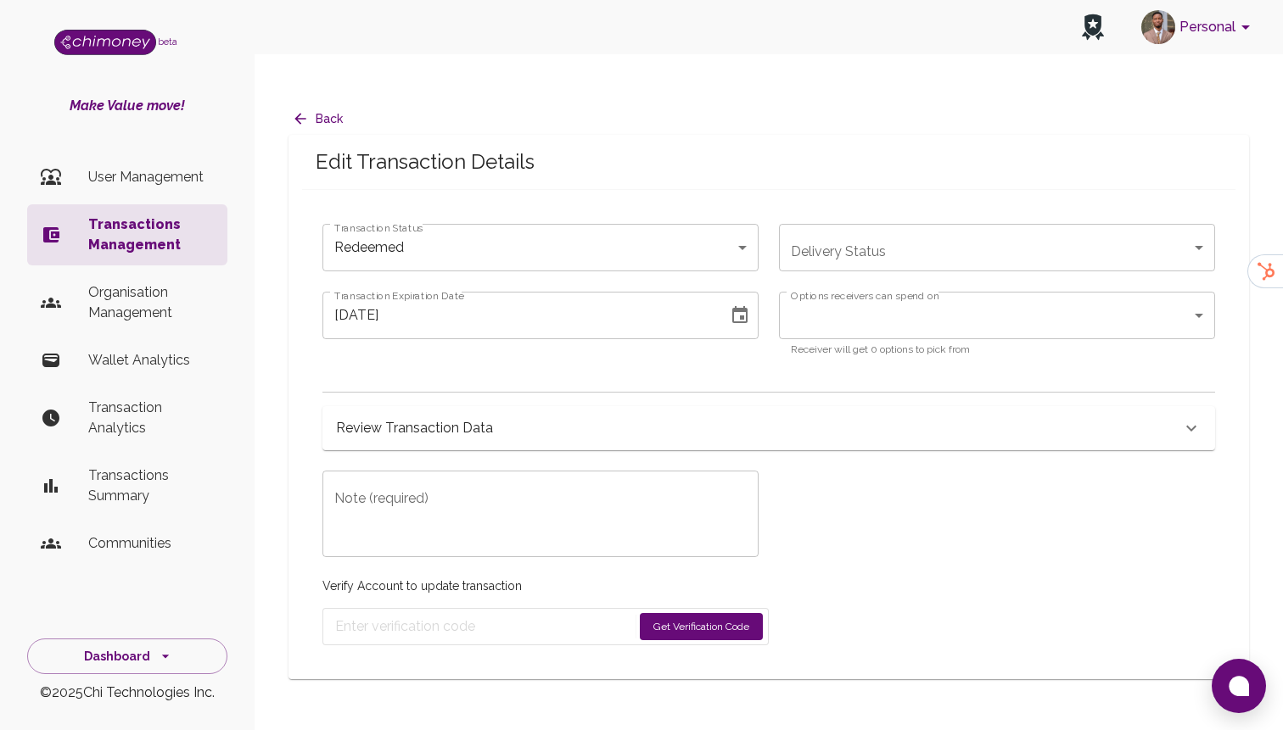
click at [521, 417] on div "Review Transaction Data" at bounding box center [758, 429] width 845 height 24
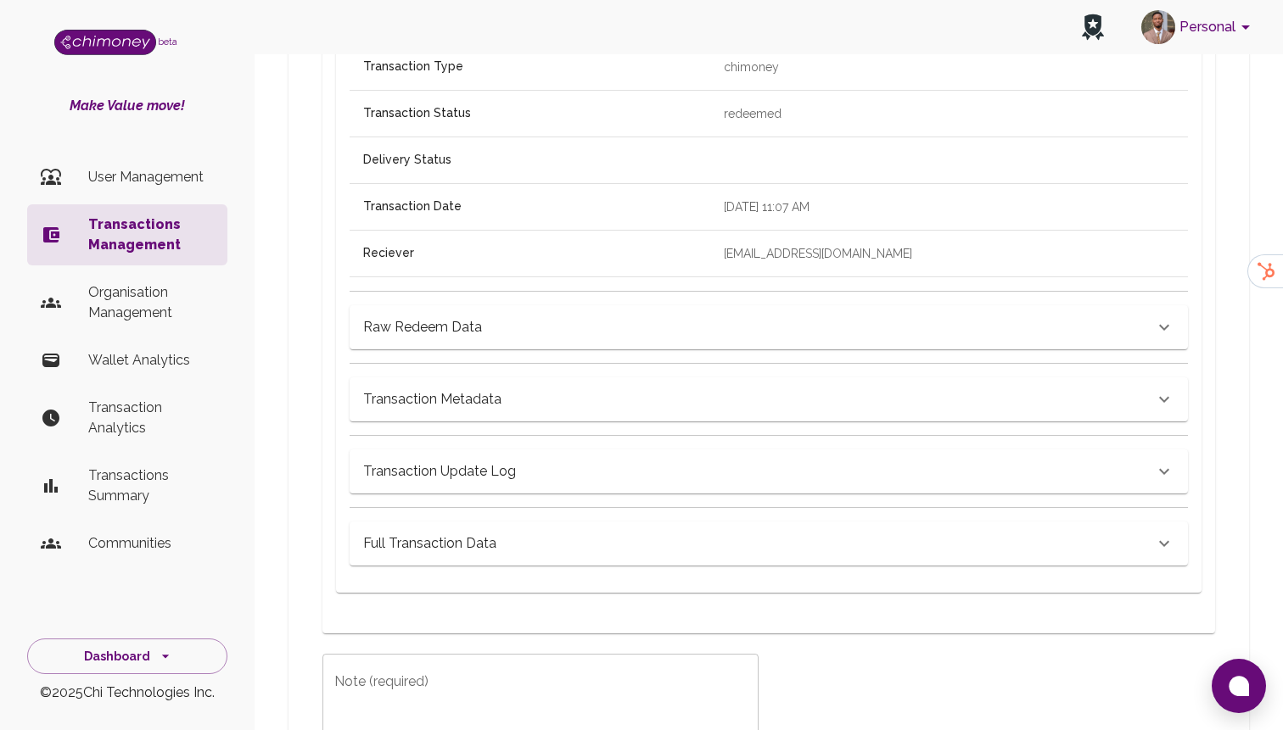
scroll to position [747, 0]
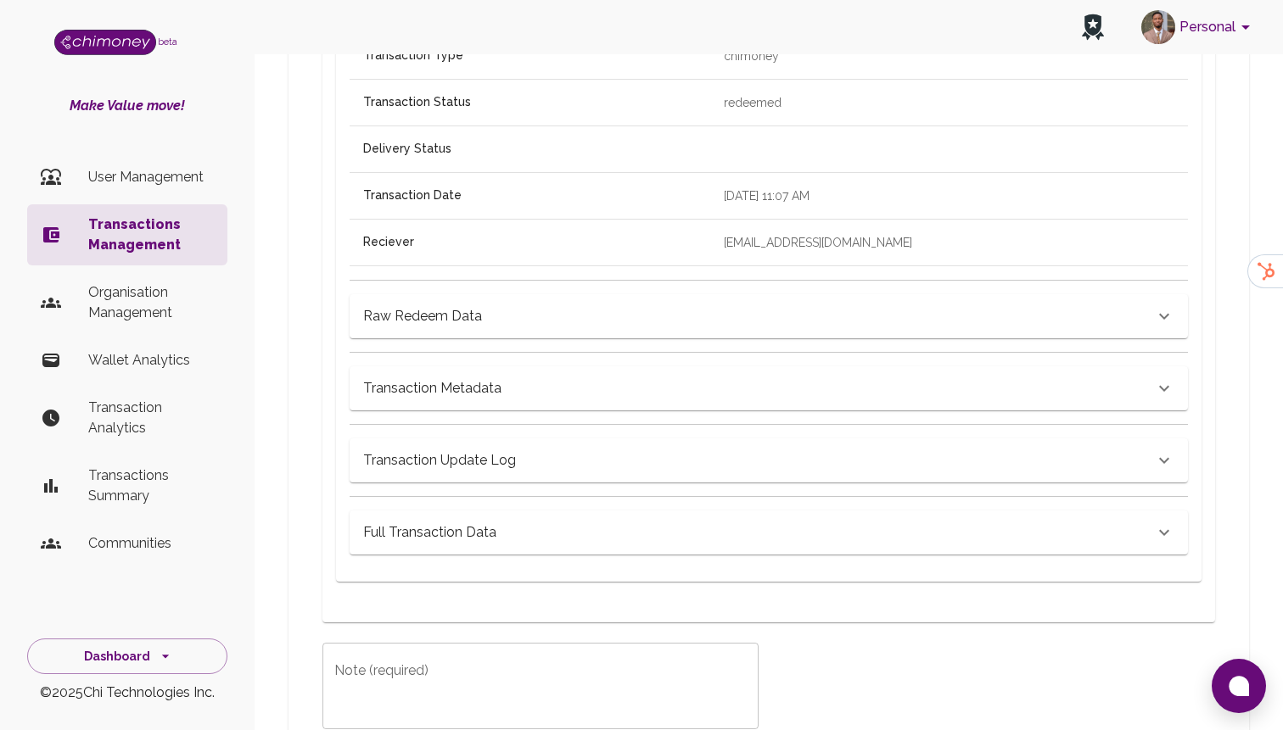
click at [455, 305] on h6 "Raw Redeem Data" at bounding box center [422, 317] width 119 height 24
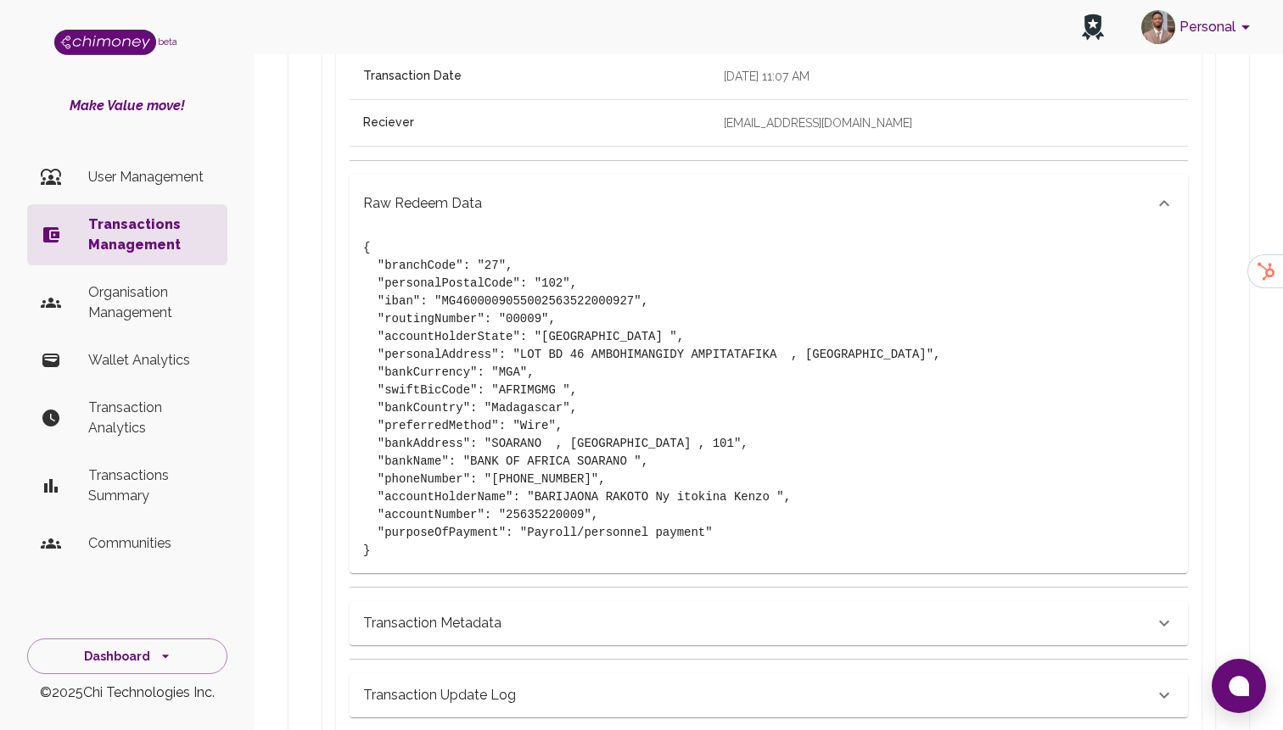
scroll to position [883, 0]
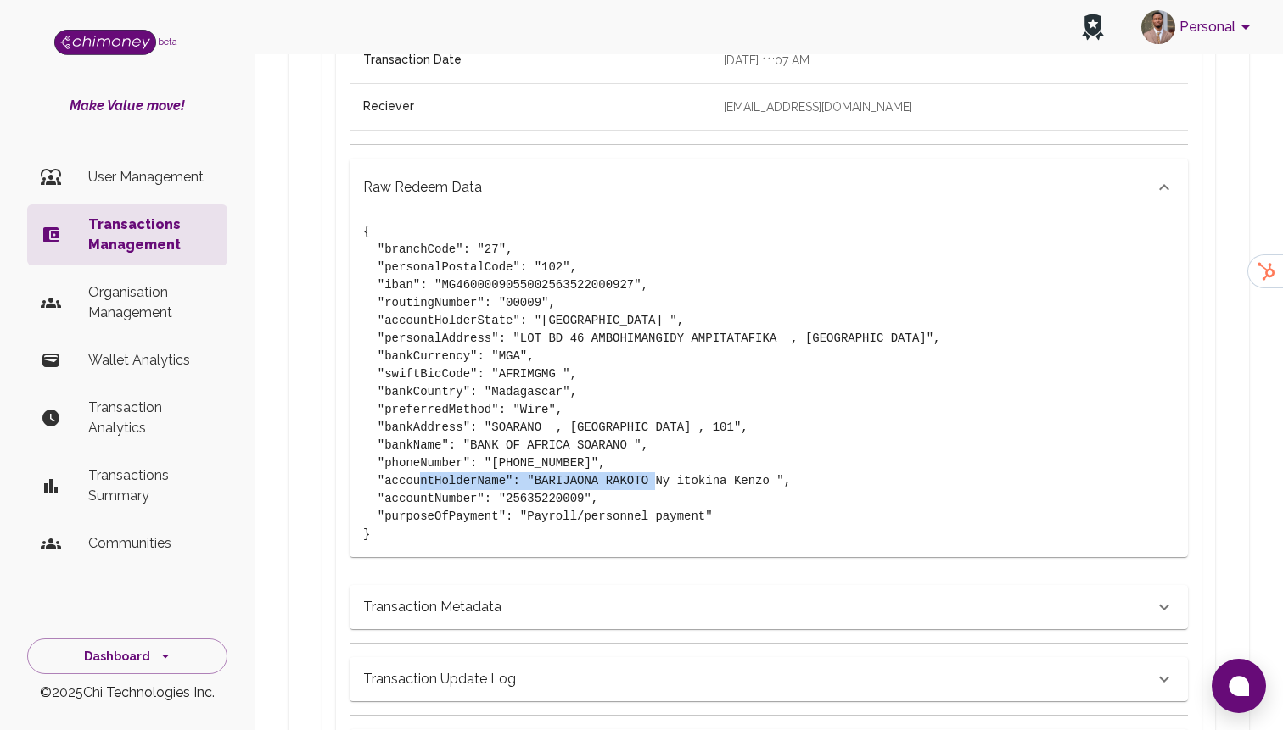
drag, startPoint x: 537, startPoint y: 448, endPoint x: 769, endPoint y: 454, distance: 232.5
click at [769, 454] on pre "{ "branchCode": "27", "personalPostalCode": "102", "iban": "MG46000090550025635…" at bounding box center [768, 383] width 811 height 321
copy pre "BARIJAONA RAKOTO Ny itokina Kenzo"
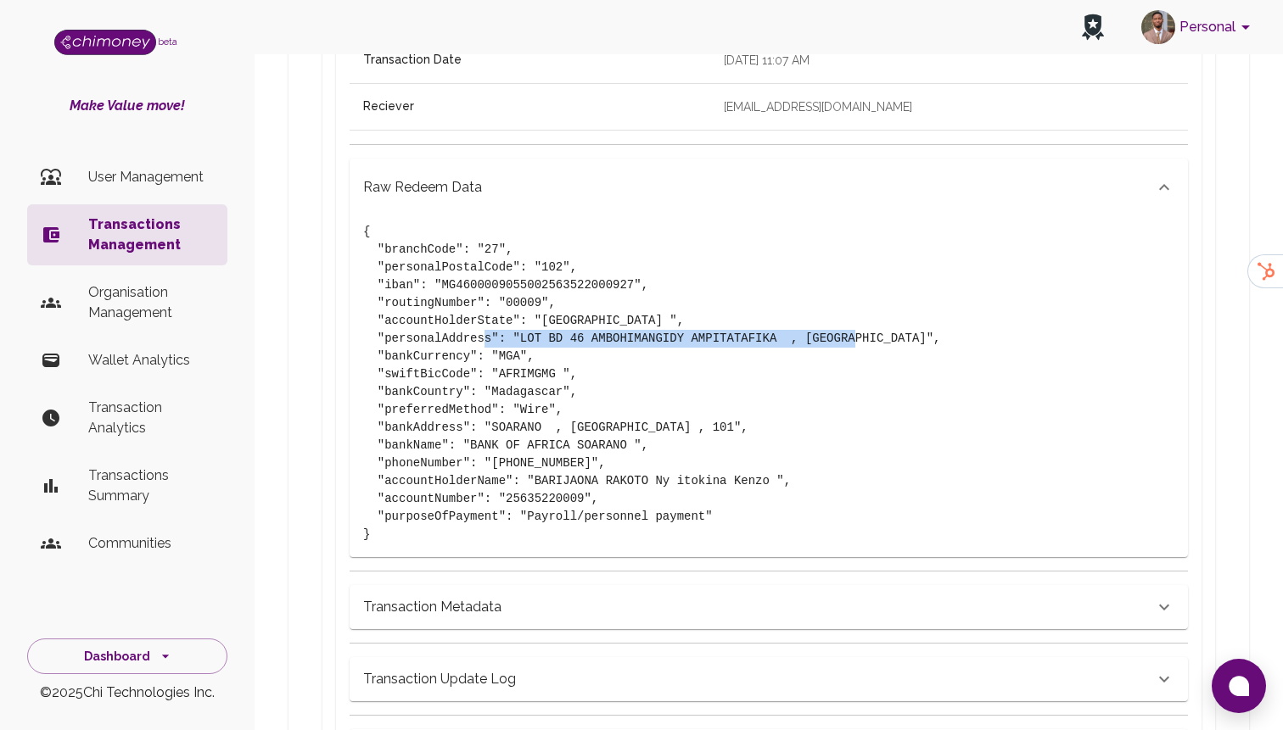
drag, startPoint x: 517, startPoint y: 305, endPoint x: 891, endPoint y: 310, distance: 373.3
click at [891, 310] on pre "{ "branchCode": "27", "personalPostalCode": "102", "iban": "MG46000090550025635…" at bounding box center [768, 383] width 811 height 321
copy pre "LOT BD 46 AMBOHIMANGIDY AMPITATAFIKA , [GEOGRAPHIC_DATA]"
click at [594, 314] on pre "{ "branchCode": "27", "personalPostalCode": "102", "iban": "MG46000090550025635…" at bounding box center [768, 383] width 811 height 321
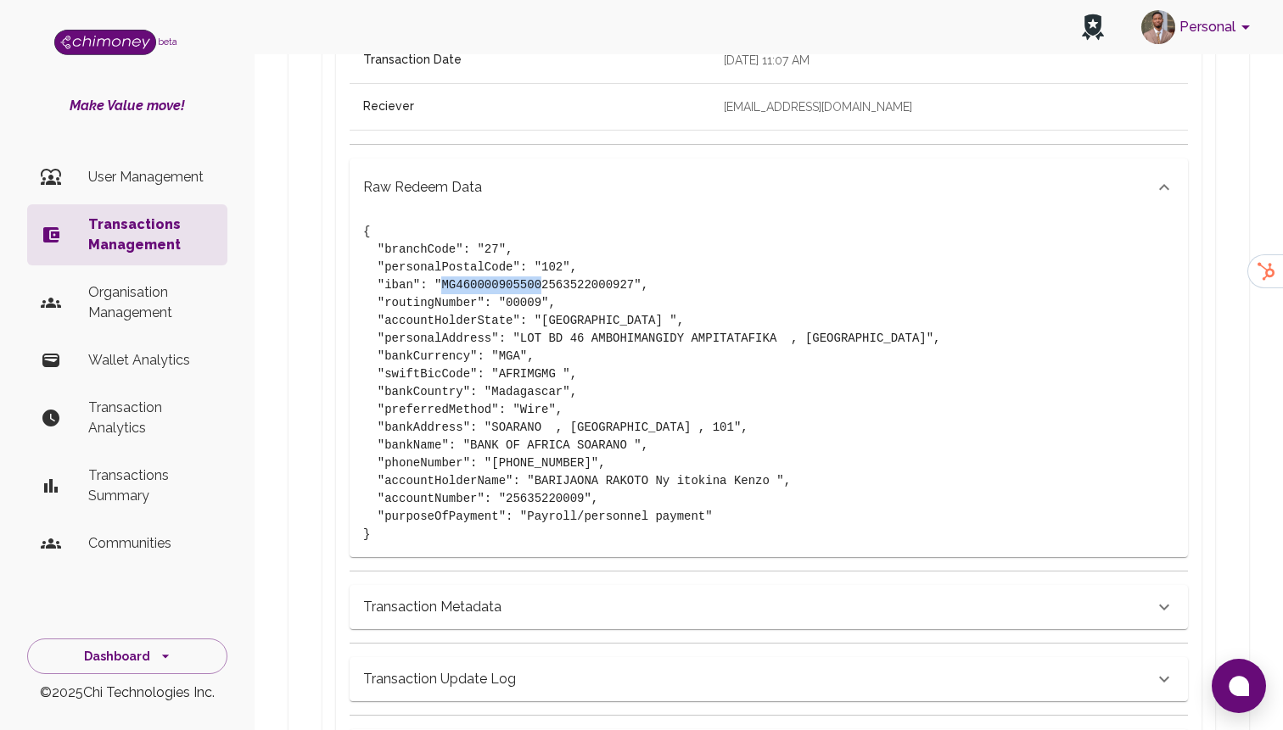
drag, startPoint x: 443, startPoint y: 255, endPoint x: 541, endPoint y: 254, distance: 98.4
click at [541, 254] on pre "{ "branchCode": "27", "personalPostalCode": "102", "iban": "MG46000090550025635…" at bounding box center [768, 383] width 811 height 321
click at [571, 309] on pre "{ "branchCode": "27", "personalPostalCode": "102", "iban": "MG46000090550025635…" at bounding box center [768, 383] width 811 height 321
drag, startPoint x: 499, startPoint y: 341, endPoint x: 556, endPoint y: 340, distance: 56.8
click at [556, 340] on pre "{ "branchCode": "27", "personalPostalCode": "102", "iban": "MG46000090550025635…" at bounding box center [768, 383] width 811 height 321
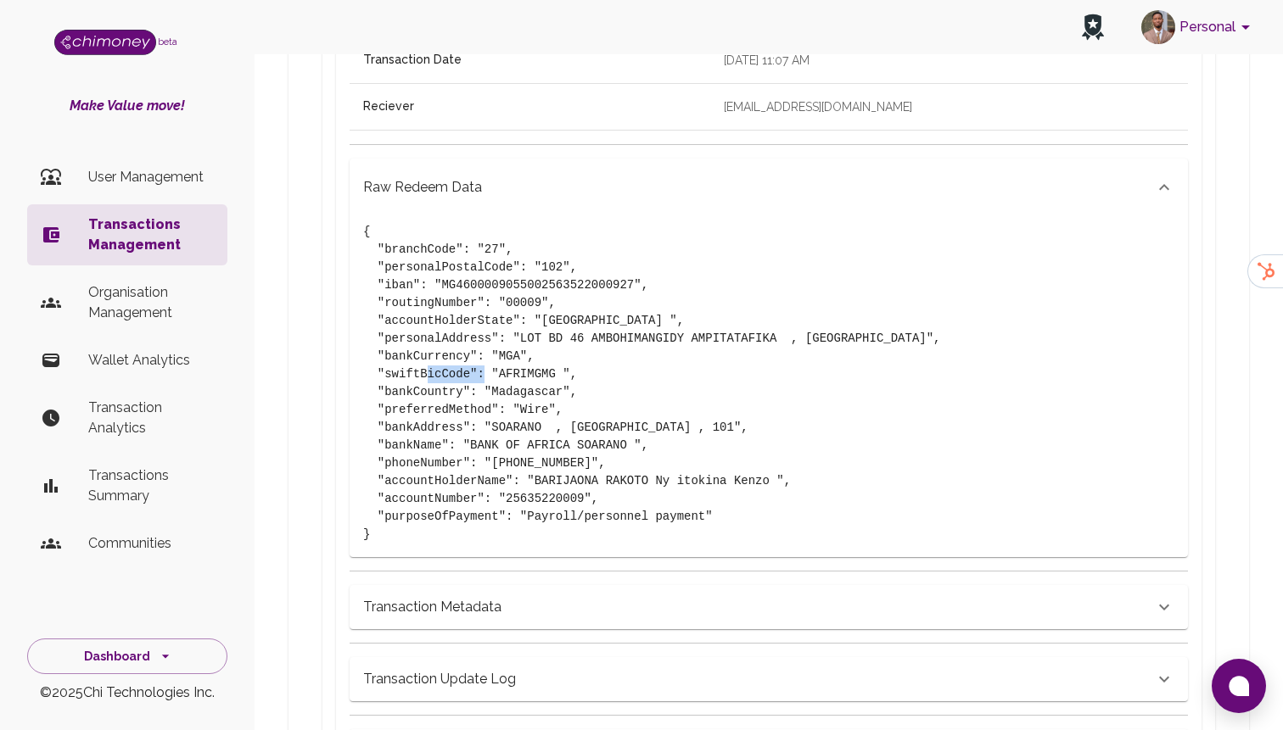
copy pre "AFRIMGMG"
click at [538, 278] on pre "{ "branchCode": "27", "personalPostalCode": "102", "iban": "MG46000090550025635…" at bounding box center [768, 383] width 811 height 321
drag, startPoint x: 443, startPoint y: 250, endPoint x: 635, endPoint y: 251, distance: 191.7
click at [635, 251] on pre "{ "branchCode": "27", "personalPostalCode": "102", "iban": "MG46000090550025635…" at bounding box center [768, 383] width 811 height 321
copy pre "MG4600009055002563522000927"
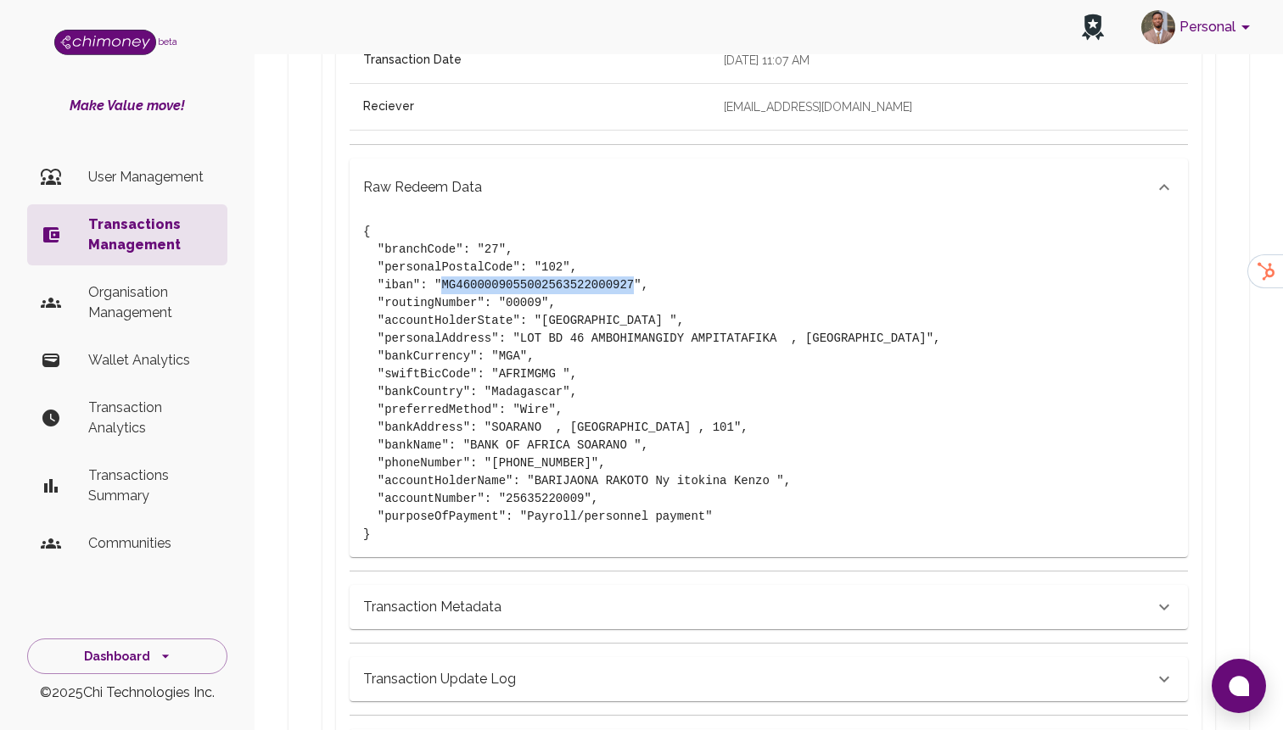
click at [644, 333] on pre "{ "branchCode": "27", "personalPostalCode": "102", "iban": "MG46000090550025635…" at bounding box center [768, 383] width 811 height 321
click at [654, 274] on pre "{ "branchCode": "27", "personalPostalCode": "102", "iban": "MG46000090550025635…" at bounding box center [768, 383] width 811 height 321
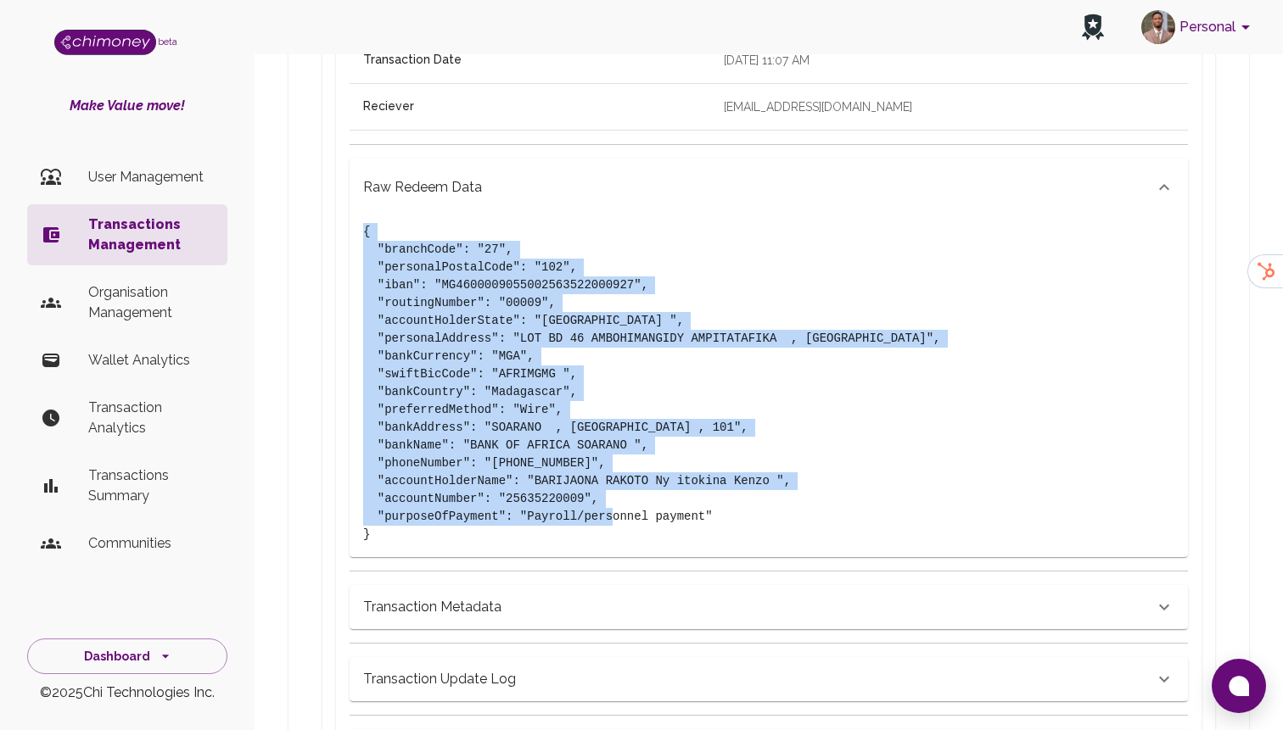
drag, startPoint x: 361, startPoint y: 191, endPoint x: 478, endPoint y: 500, distance: 329.9
click at [478, 500] on div "{ "branchCode": "27", "personalPostalCode": "102", "iban": "MG46000090550025635…" at bounding box center [769, 386] width 838 height 341
click at [364, 223] on pre "{ "branchCode": "27", "personalPostalCode": "102", "iban": "MG46000090550025635…" at bounding box center [768, 383] width 811 height 321
drag, startPoint x: 366, startPoint y: 197, endPoint x: 691, endPoint y: 493, distance: 439.6
click at [695, 495] on pre "{ "branchCode": "27", "personalPostalCode": "102", "iban": "MG46000090550025635…" at bounding box center [768, 383] width 811 height 321
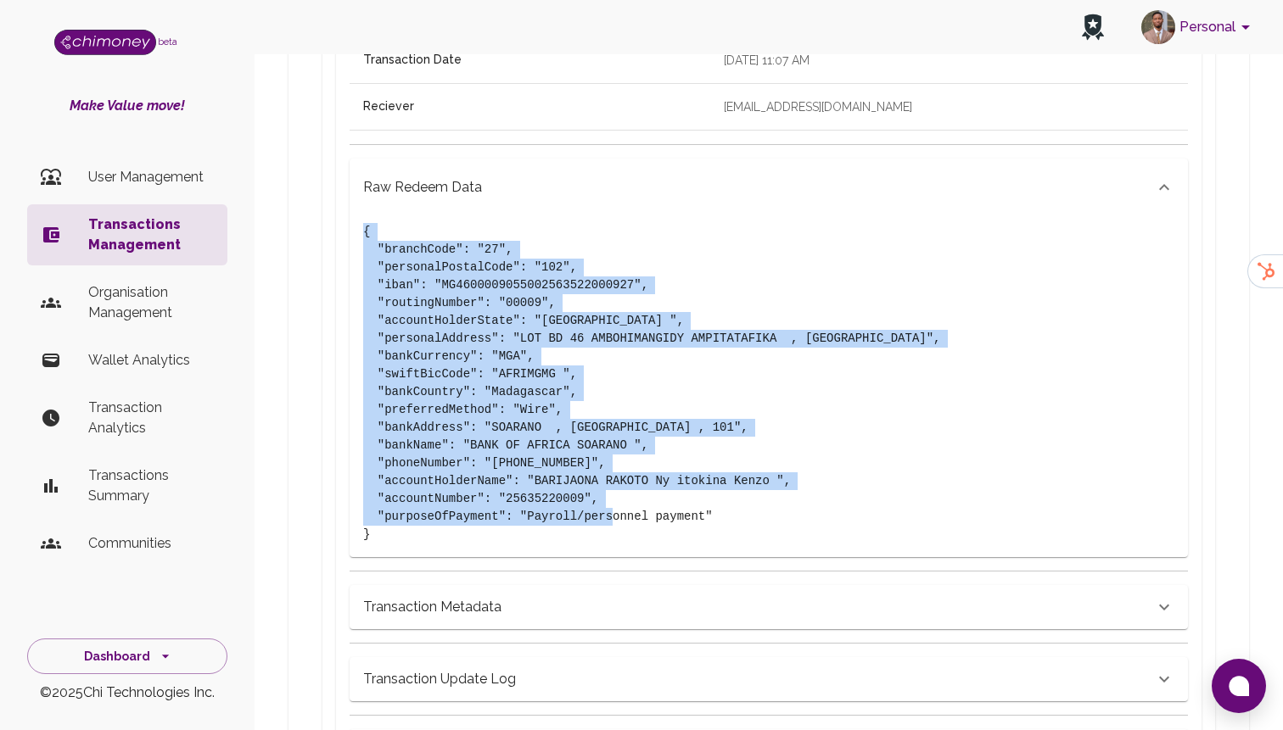
click at [362, 216] on div "{ "branchCode": "27", "personalPostalCode": "102", "iban": "MG46000090550025635…" at bounding box center [769, 386] width 838 height 341
drag, startPoint x: 361, startPoint y: 199, endPoint x: 562, endPoint y: 499, distance: 361.4
click at [562, 499] on div "{ "branchCode": "27", "personalPostalCode": "102", "iban": "MG46000090550025635…" at bounding box center [769, 386] width 838 height 341
click at [570, 362] on pre "{ "branchCode": "27", "personalPostalCode": "102", "iban": "MG46000090550025635…" at bounding box center [768, 383] width 811 height 321
drag, startPoint x: 362, startPoint y: 198, endPoint x: 715, endPoint y: 483, distance: 453.6
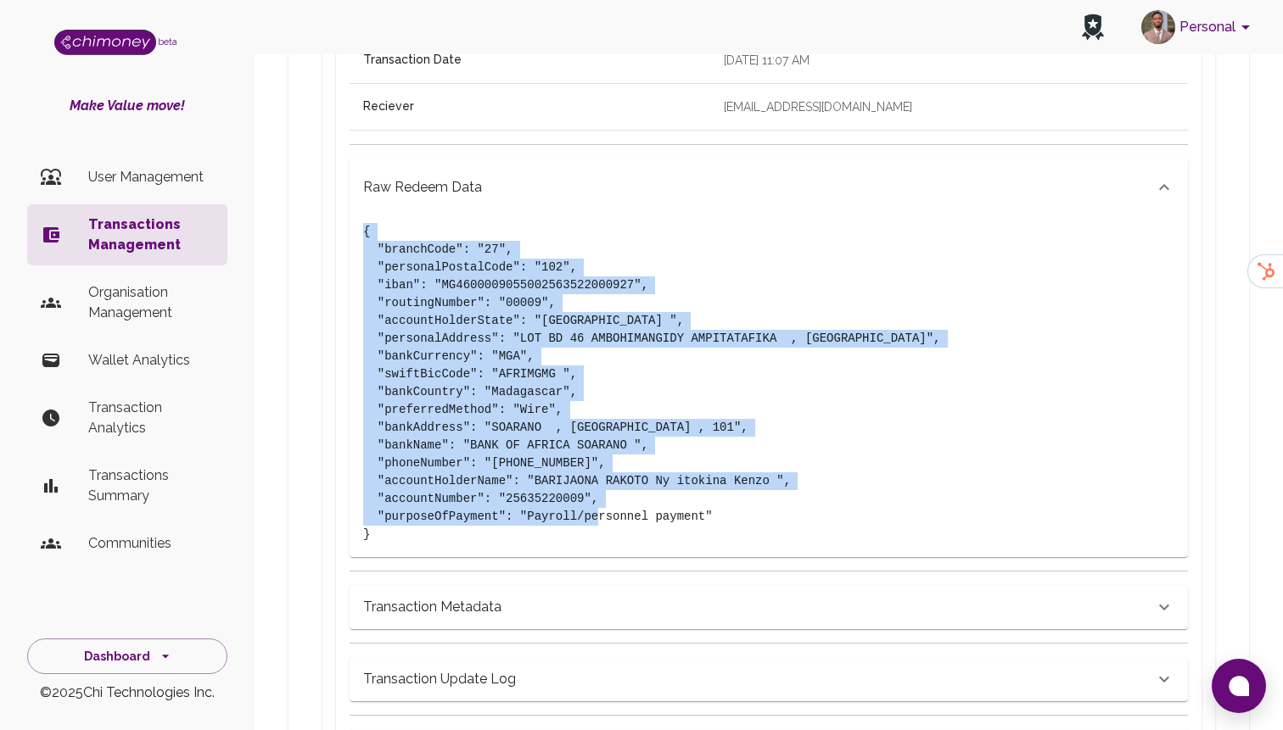
click at [715, 483] on pre "{ "branchCode": "27", "personalPostalCode": "102", "iban": "MG46000090550025635…" at bounding box center [768, 383] width 811 height 321
